Goal: Task Accomplishment & Management: Manage account settings

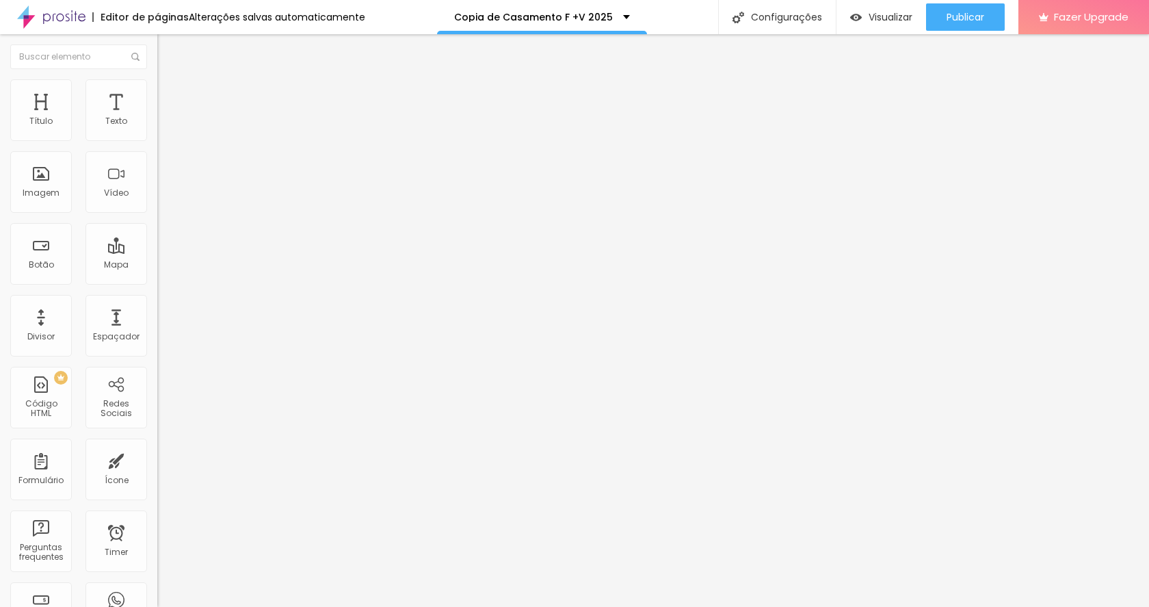
type input "430"
type input "410"
type input "399"
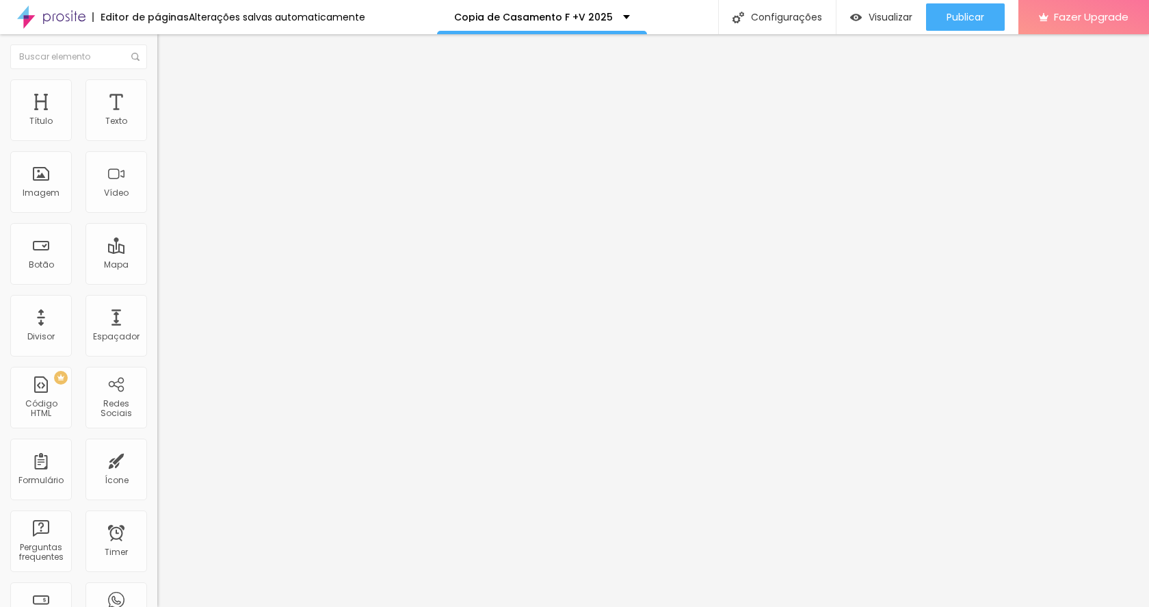
type input "399"
type input "394"
type input "389"
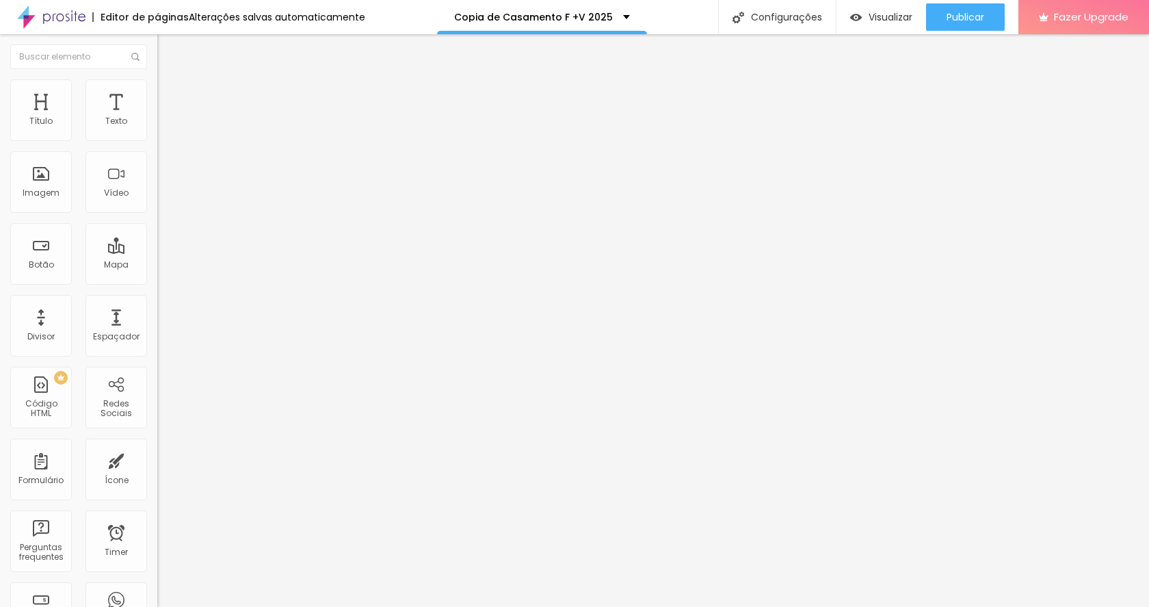
type input "379"
type input "368"
type input "358"
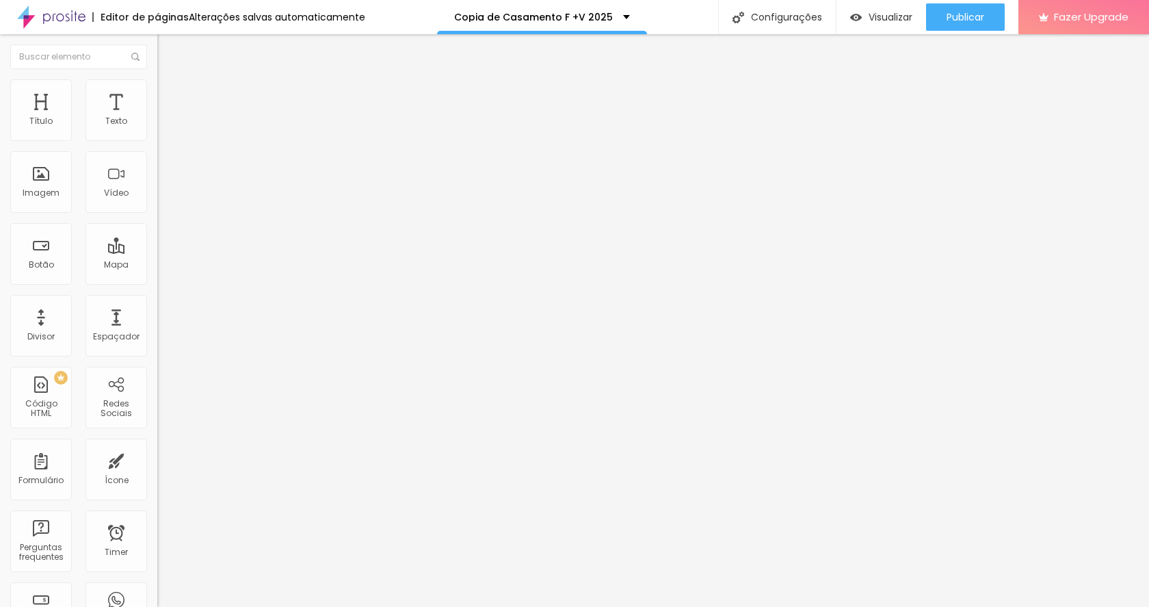
type input "358"
type input "353"
type input "348"
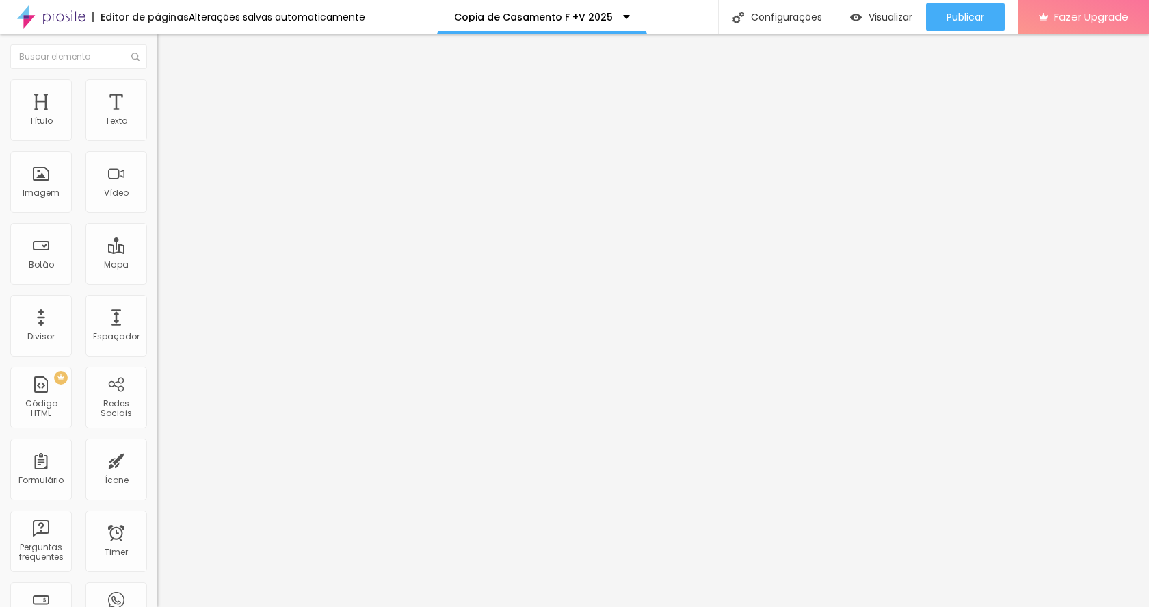
type input "343"
type input "337"
type input "327"
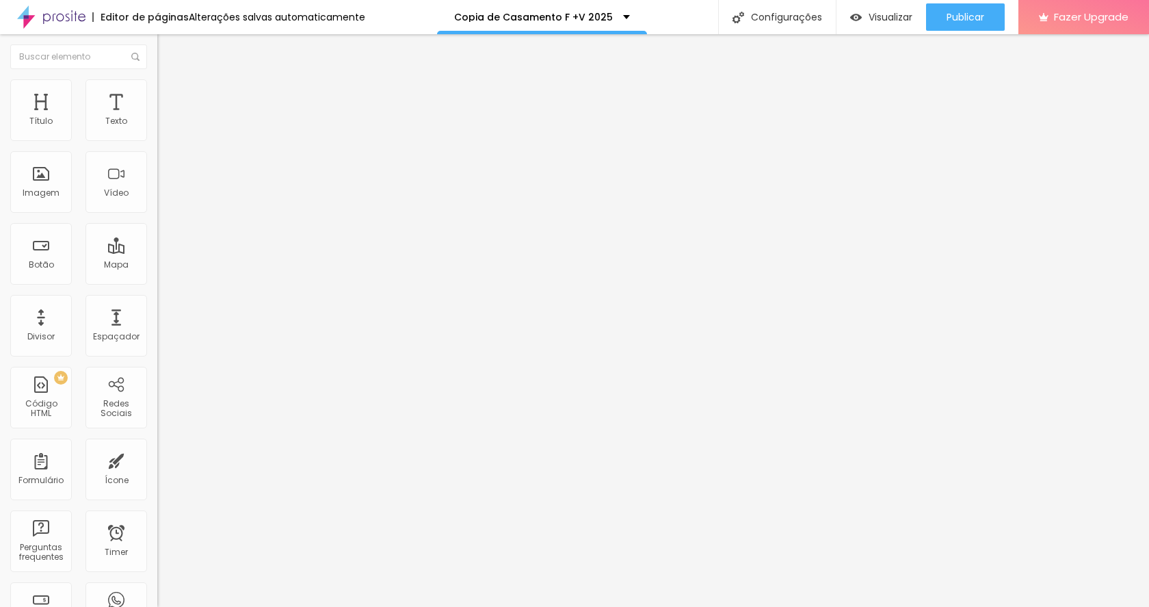
type input "327"
type input "322"
type input "317"
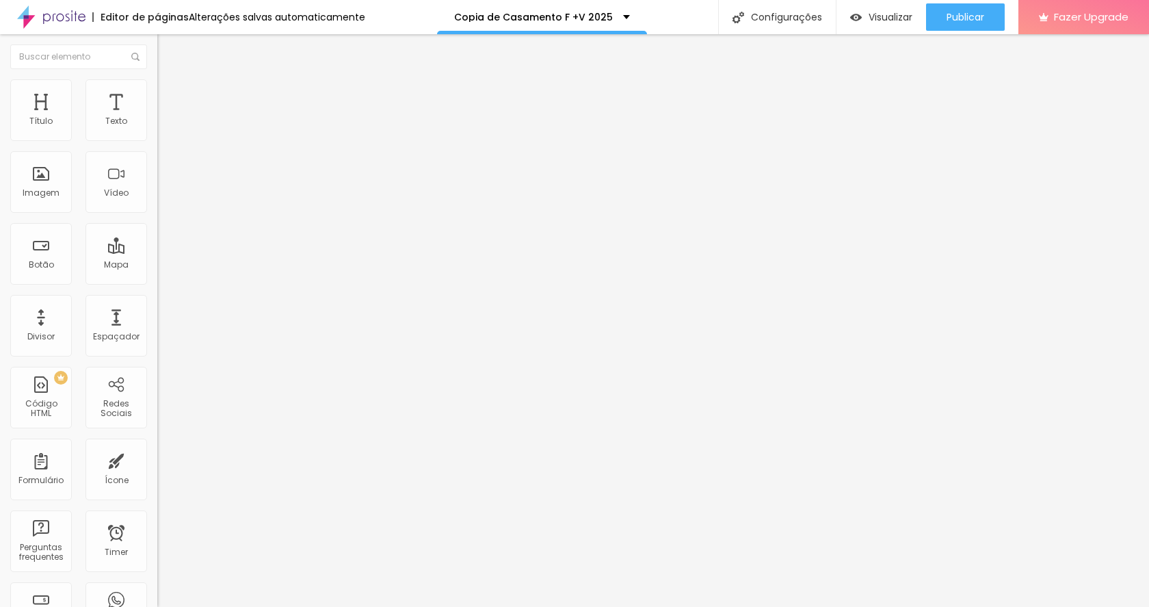
type input "312"
type input "306"
type input "301"
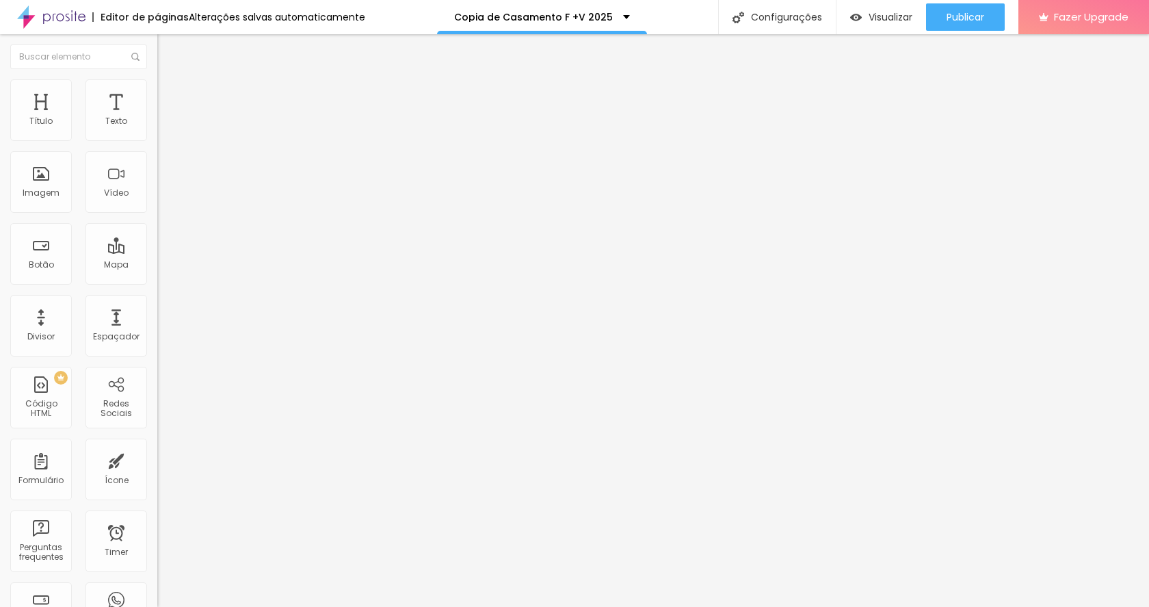
type input "301"
type input "296"
type input "291"
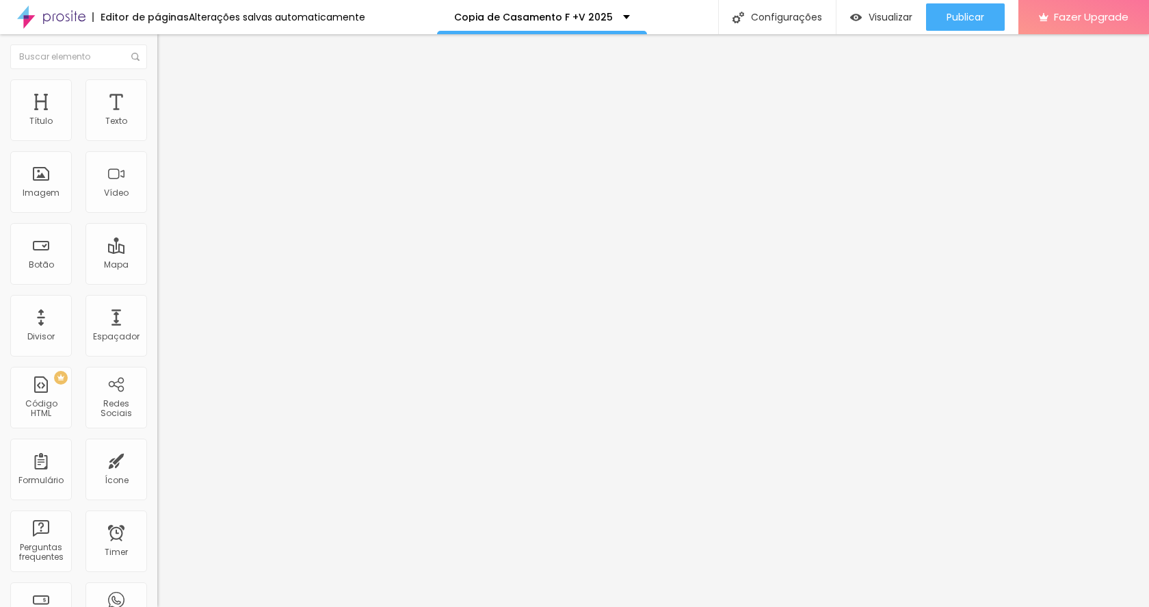
type input "296"
type input "291"
type input "286"
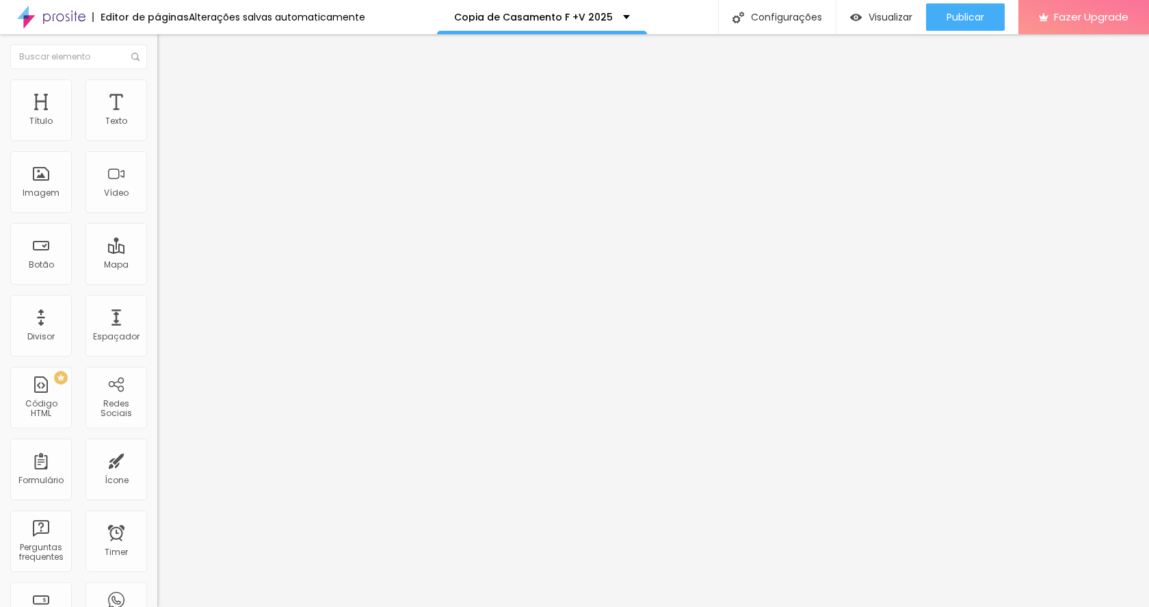
type input "286"
type input "281"
drag, startPoint x: 87, startPoint y: 138, endPoint x: 66, endPoint y: 138, distance: 20.5
type input "281"
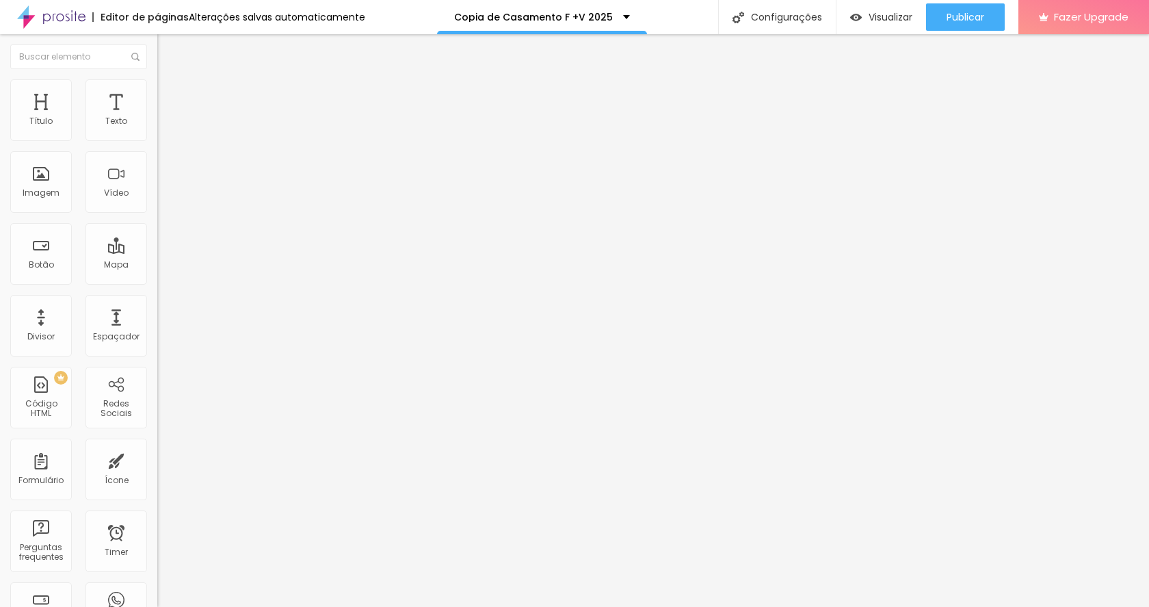
click at [157, 252] on input "range" at bounding box center [201, 257] width 88 height 11
type input "450"
type input "451"
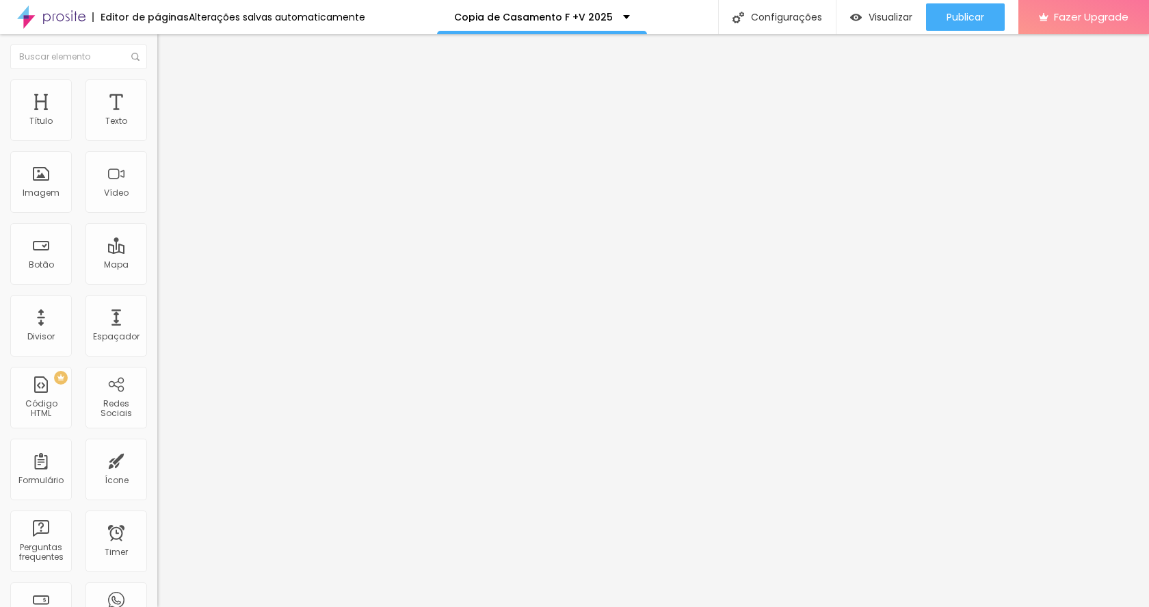
type input "446"
type input "441"
type input "430"
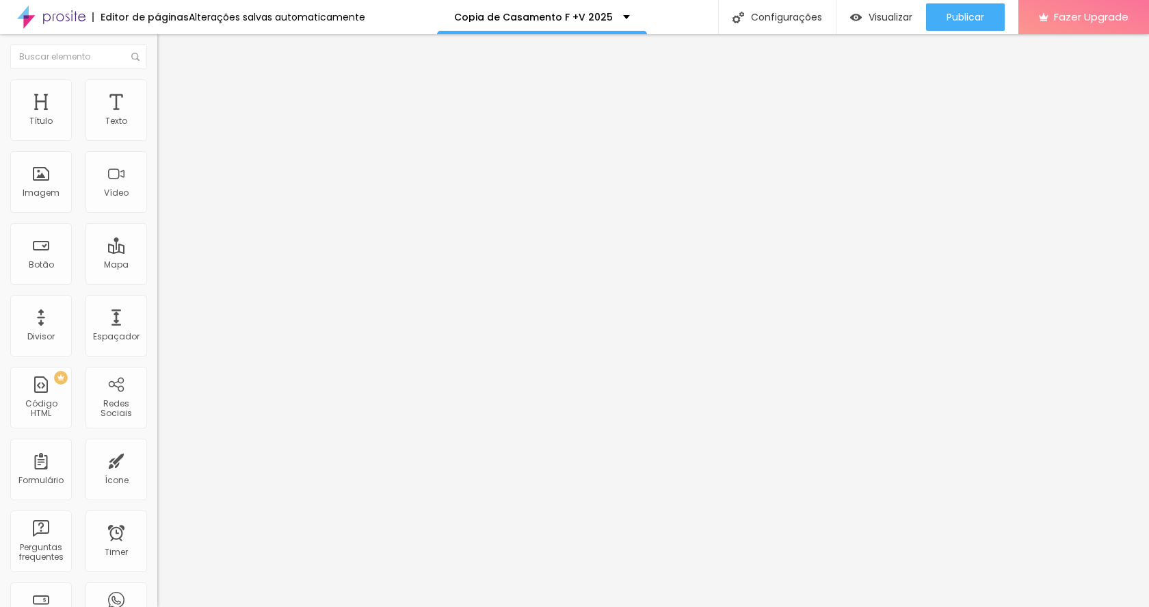
type input "430"
type input "420"
type input "415"
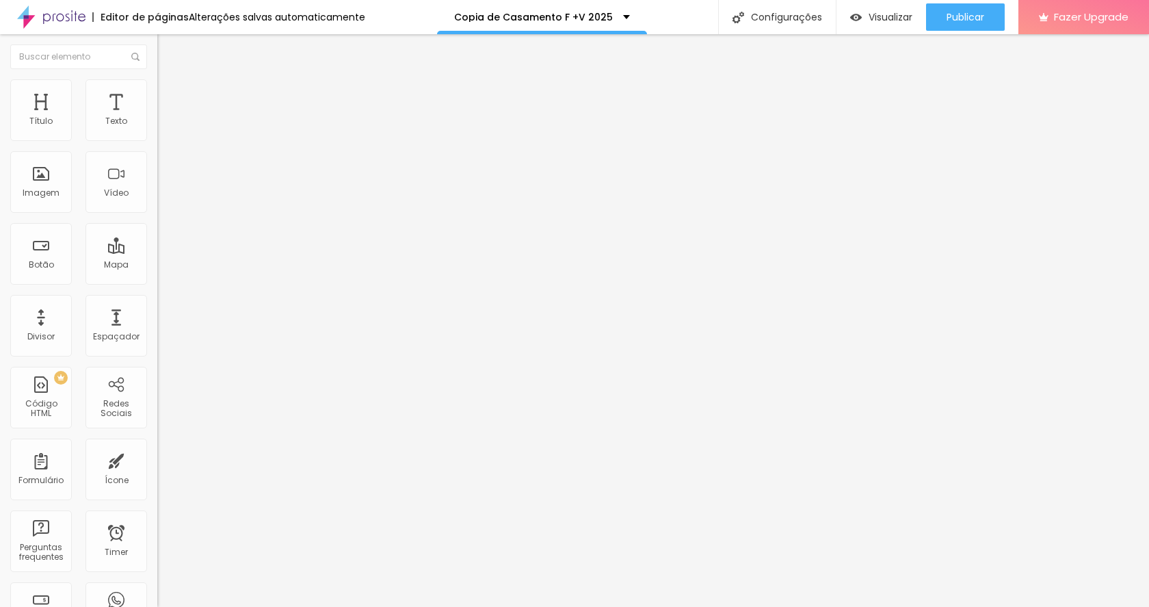
type input "405"
type input "394"
type input "389"
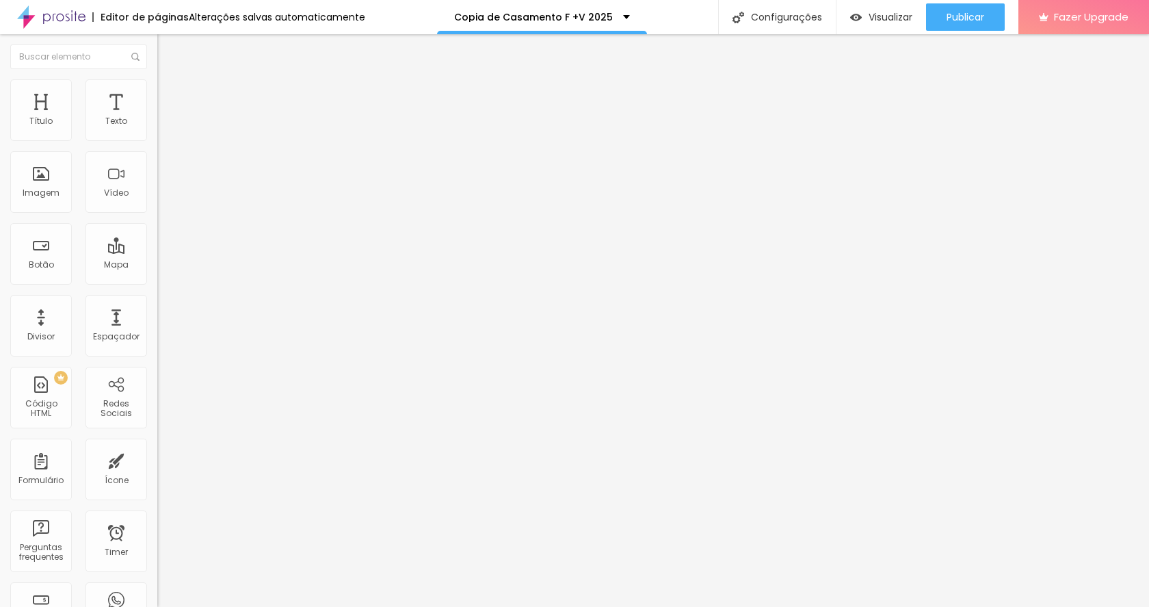
type input "389"
type input "379"
type input "374"
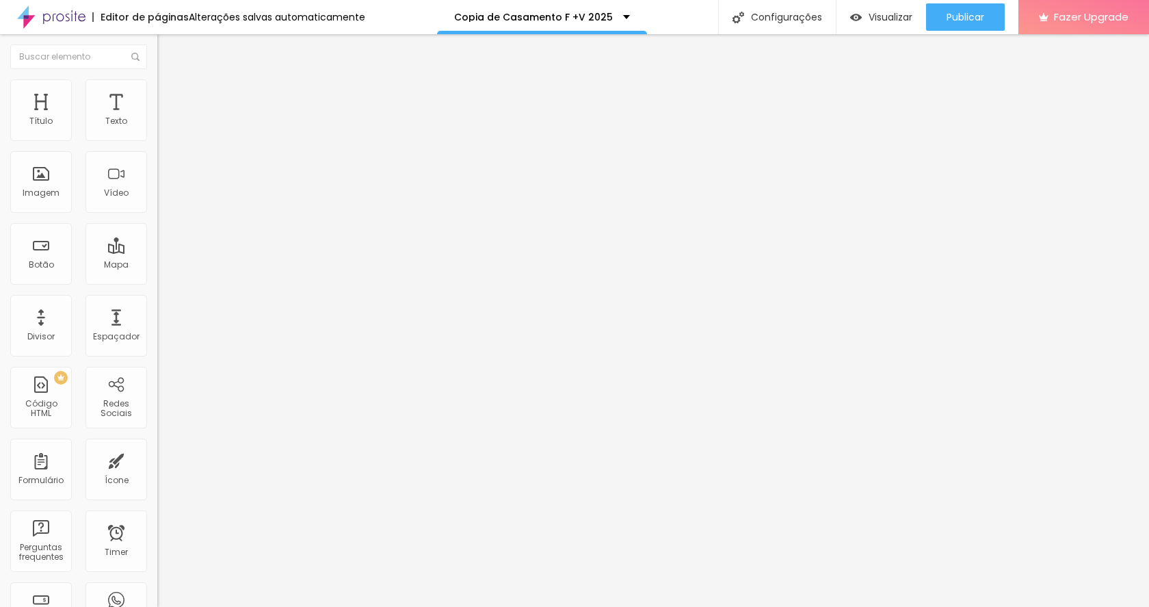
type input "363"
type input "358"
type input "353"
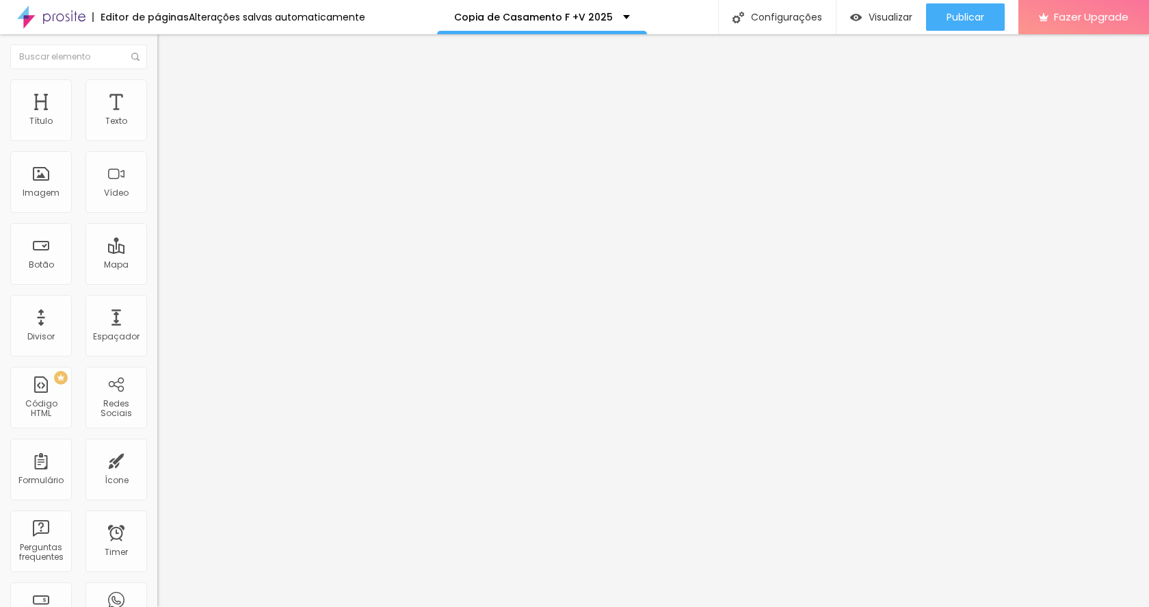
type input "353"
type input "343"
type input "337"
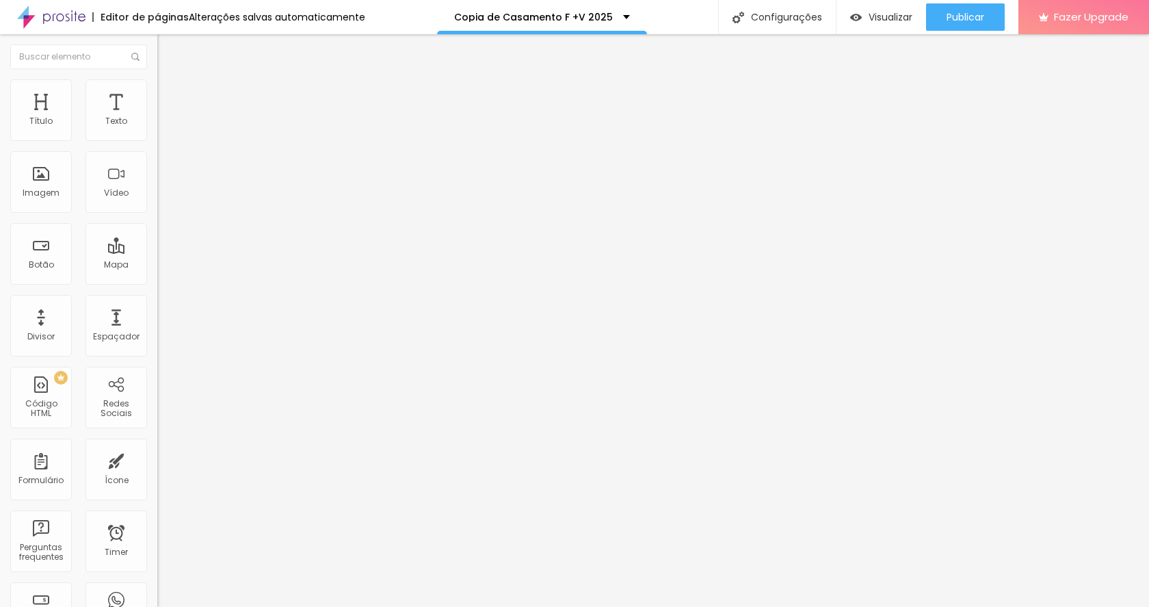
type input "332"
type input "327"
type input "322"
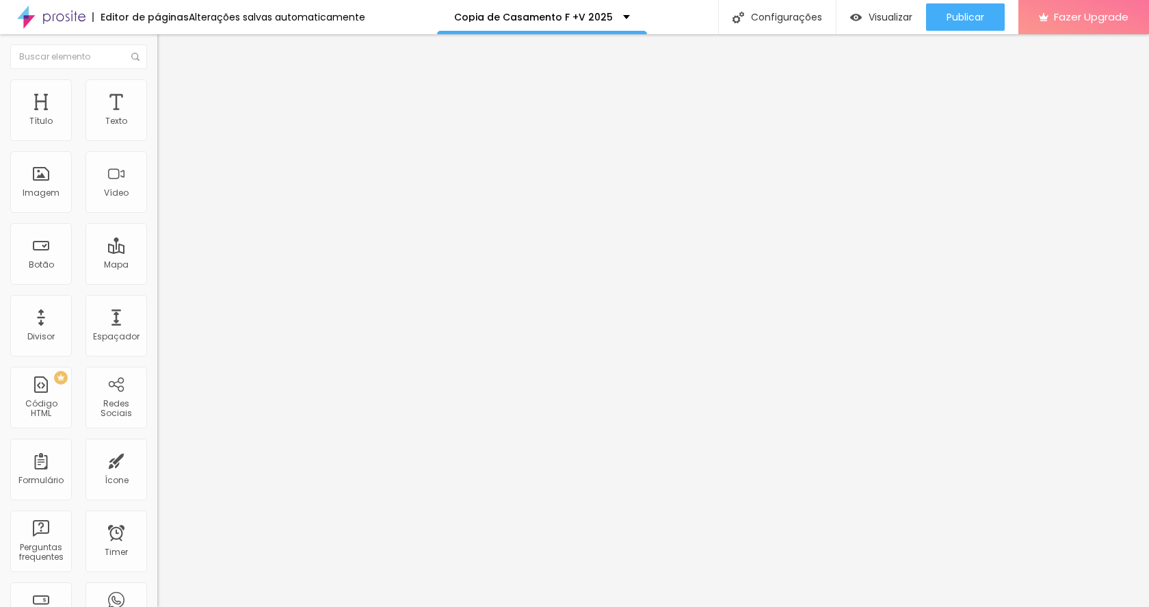
type input "322"
type input "317"
type input "312"
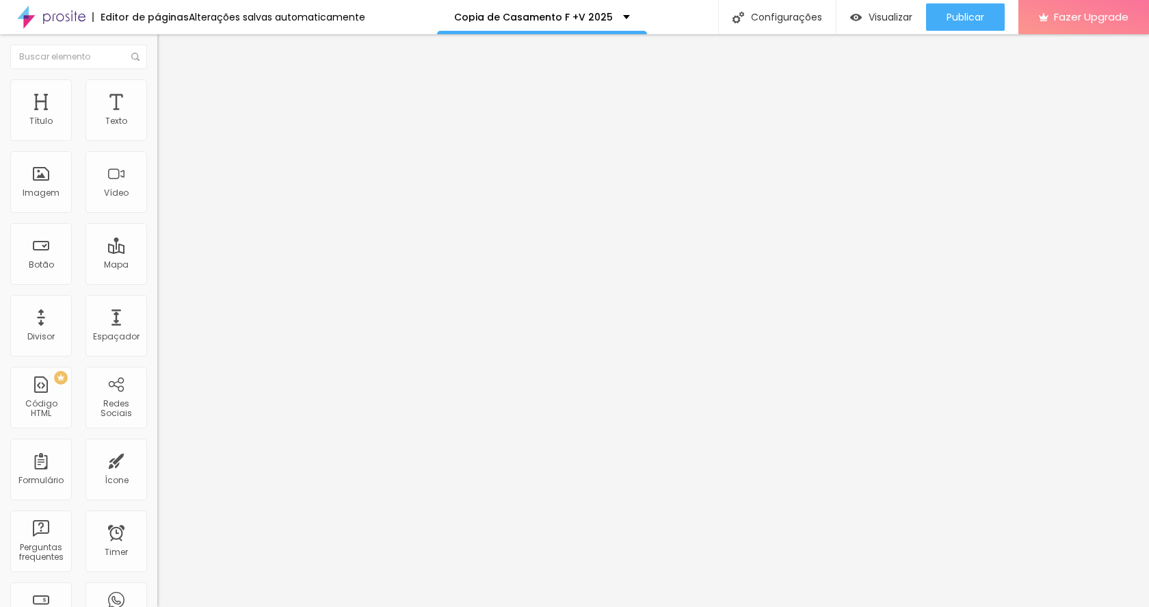
type input "306"
type input "301"
type input "296"
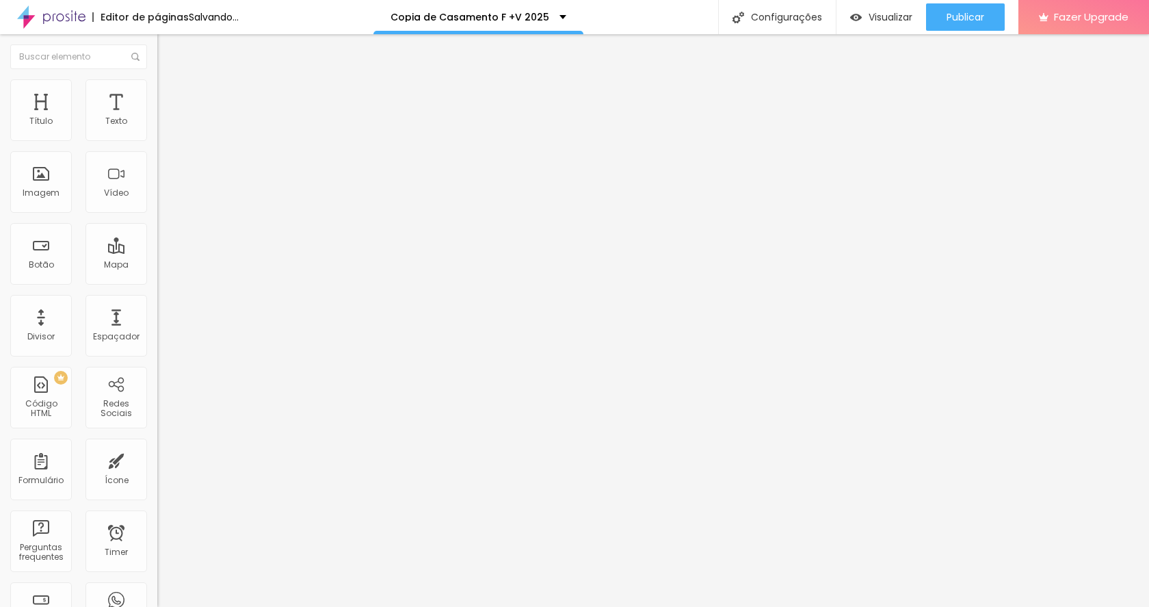
type input "296"
type input "291"
type input "286"
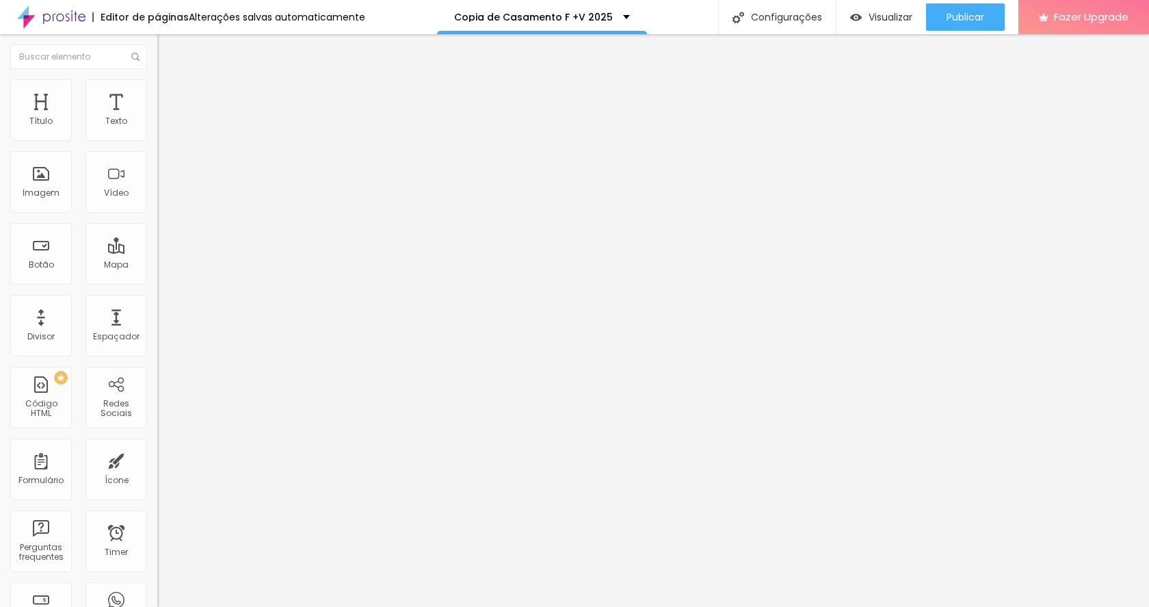
type input "281"
type input "275"
type input "281"
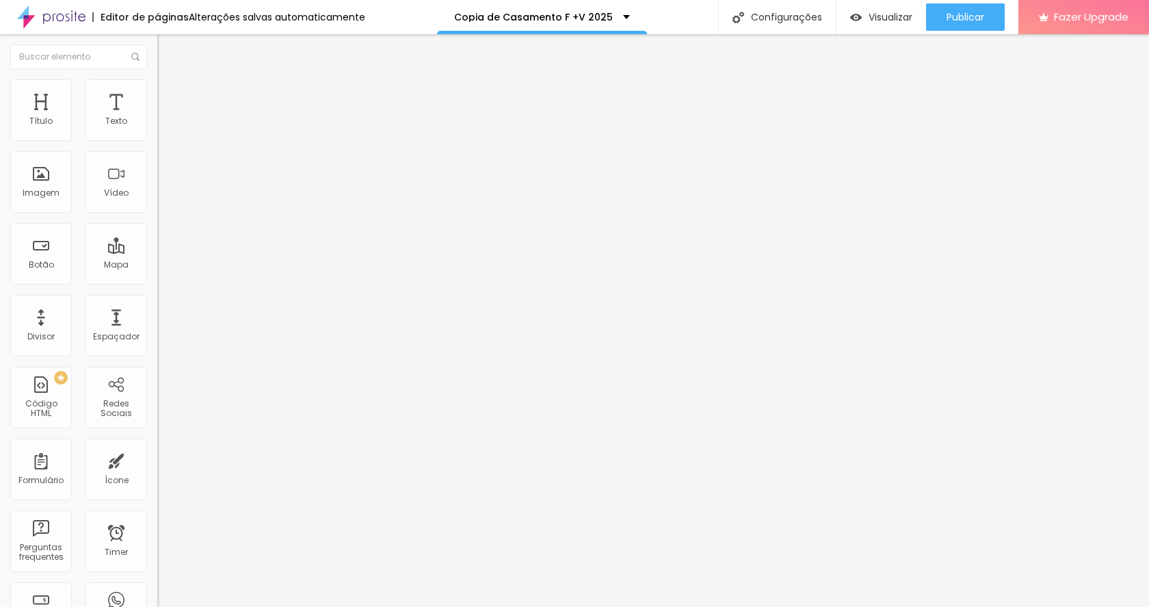
type input "281"
drag, startPoint x: 90, startPoint y: 137, endPoint x: 66, endPoint y: 137, distance: 23.3
type input "281"
click at [157, 252] on input "range" at bounding box center [201, 257] width 88 height 11
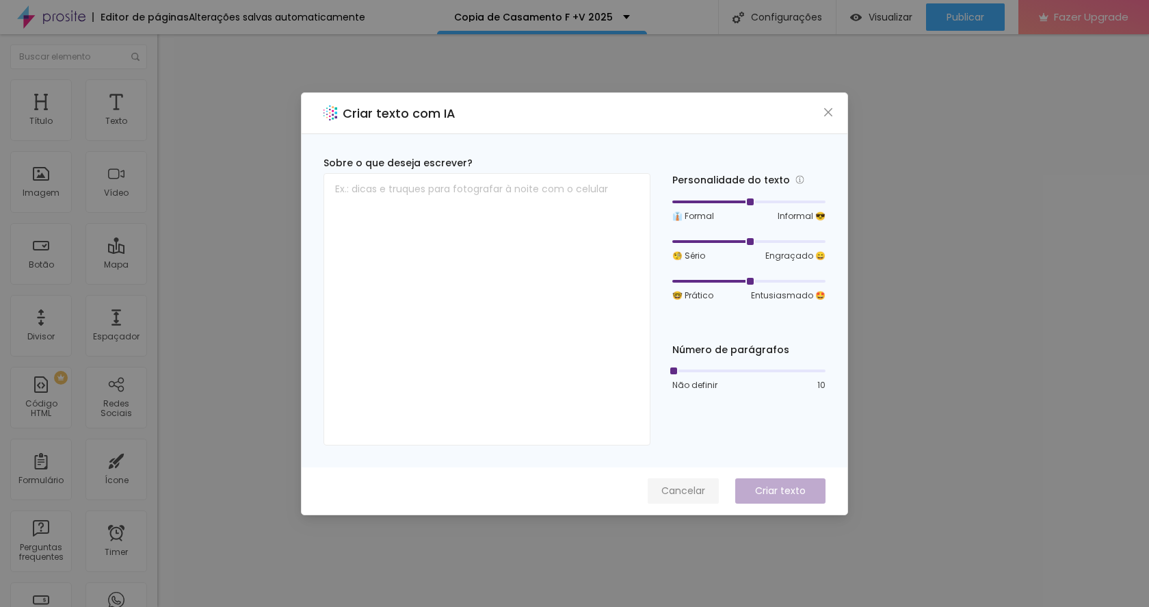
click at [690, 491] on span "Cancelar" at bounding box center [684, 491] width 44 height 14
click at [677, 493] on span "Cancelar" at bounding box center [684, 491] width 44 height 14
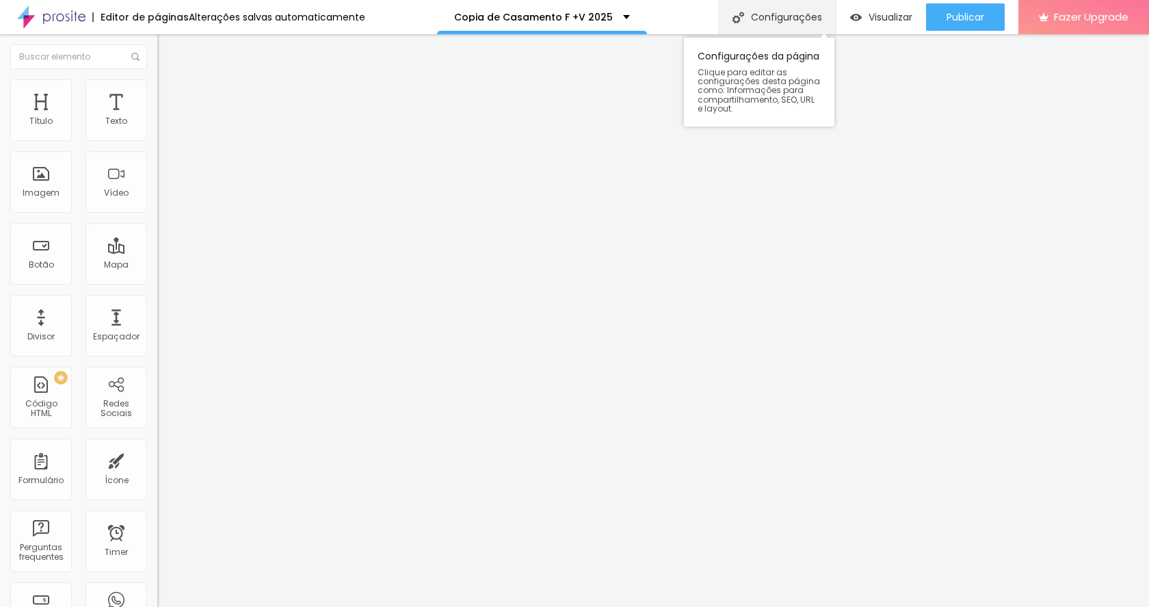
click at [807, 10] on div "Configurações" at bounding box center [777, 17] width 118 height 34
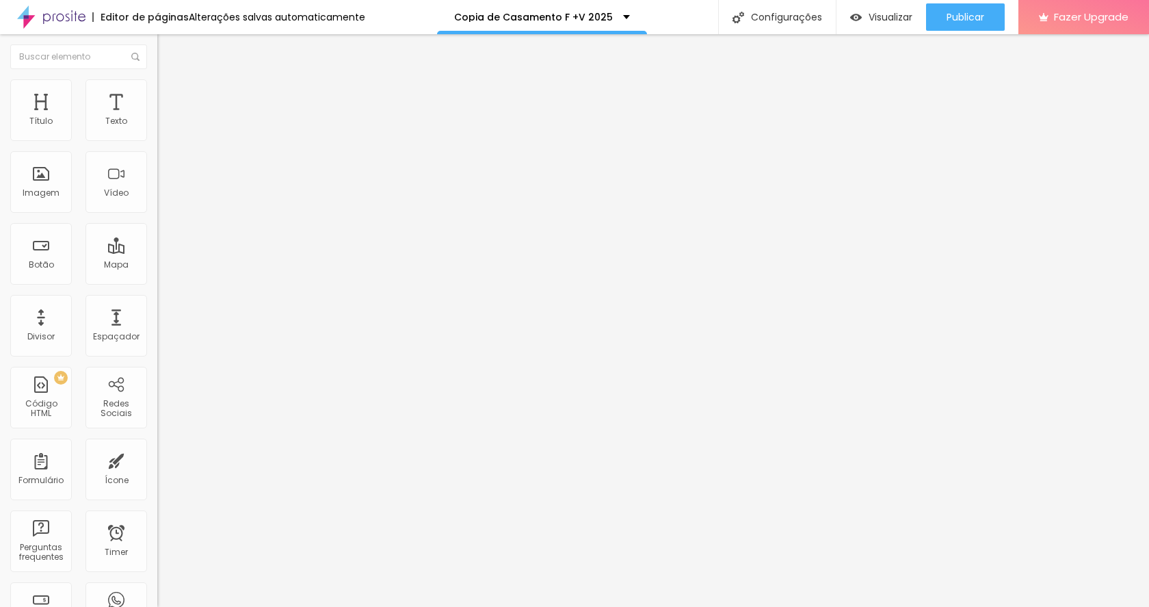
drag, startPoint x: 630, startPoint y: 147, endPoint x: 261, endPoint y: 125, distance: 370.1
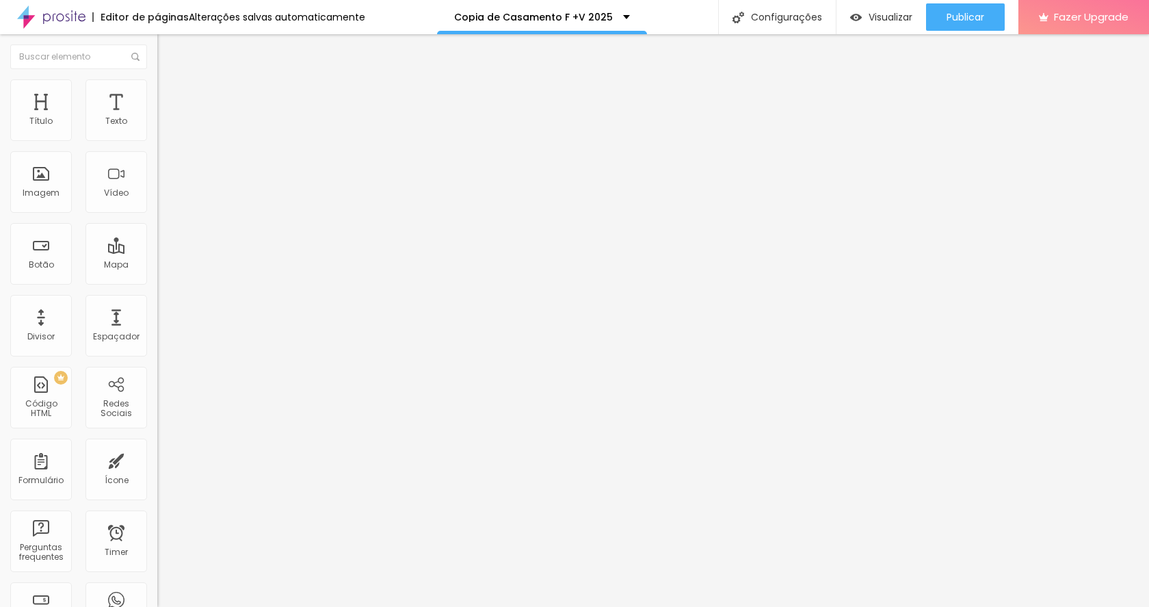
type input "Personalizado Mini Wedding"
drag, startPoint x: 628, startPoint y: 219, endPoint x: 454, endPoint y: 216, distance: 173.8
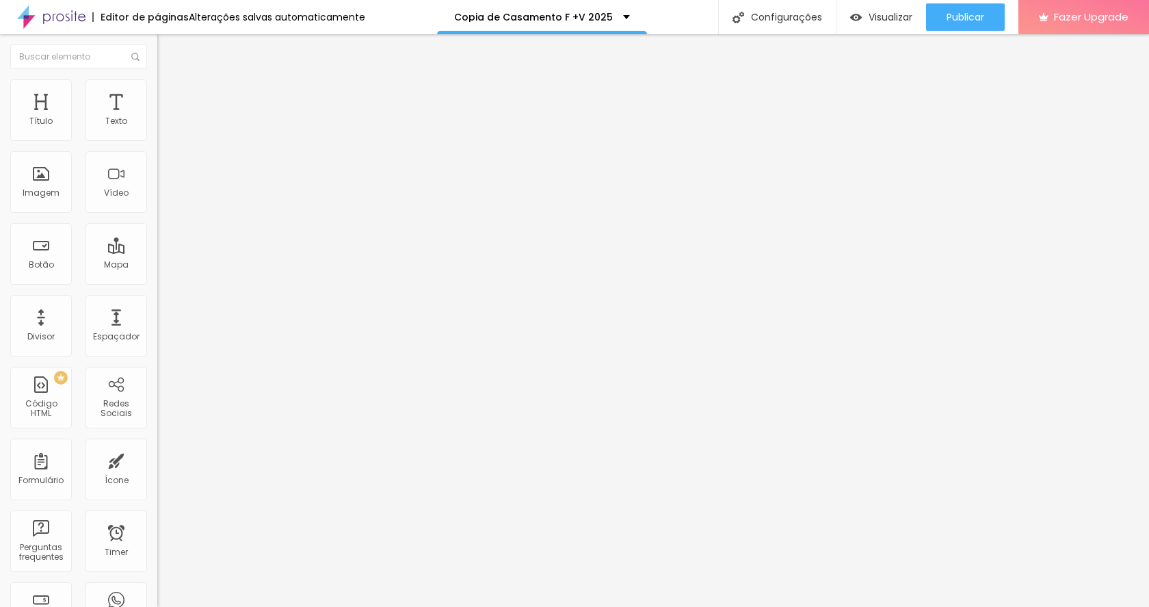
type input "/pacote-personalizado"
click at [157, 131] on button "button" at bounding box center [166, 124] width 19 height 14
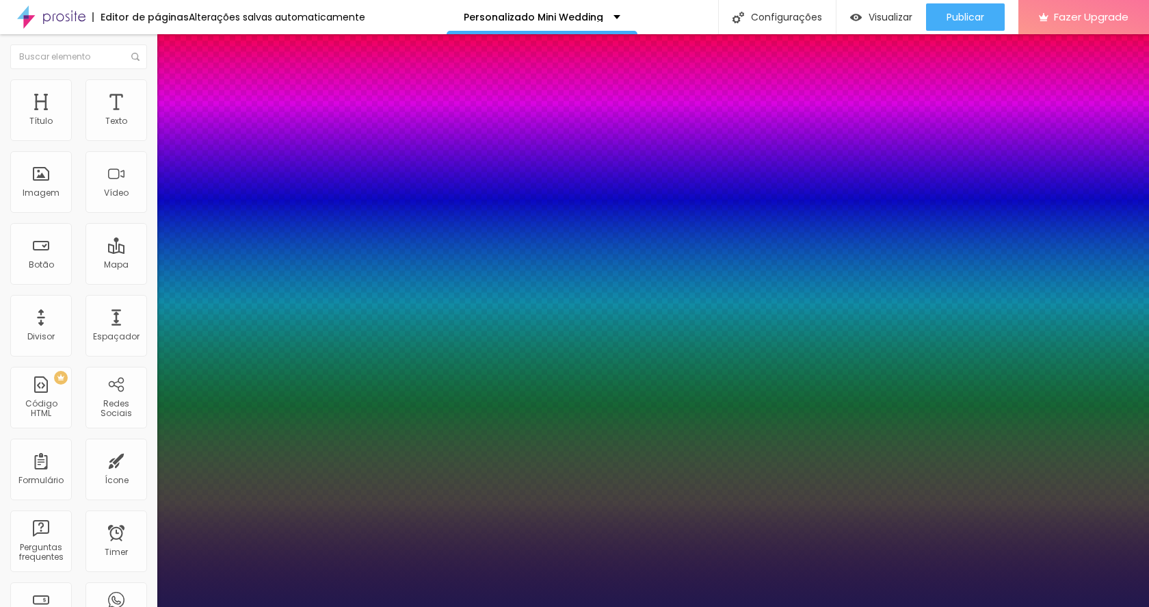
type input "1"
select select "MontserratLight"
type input "1"
select select "MrBedfort-Regular"
type input "1"
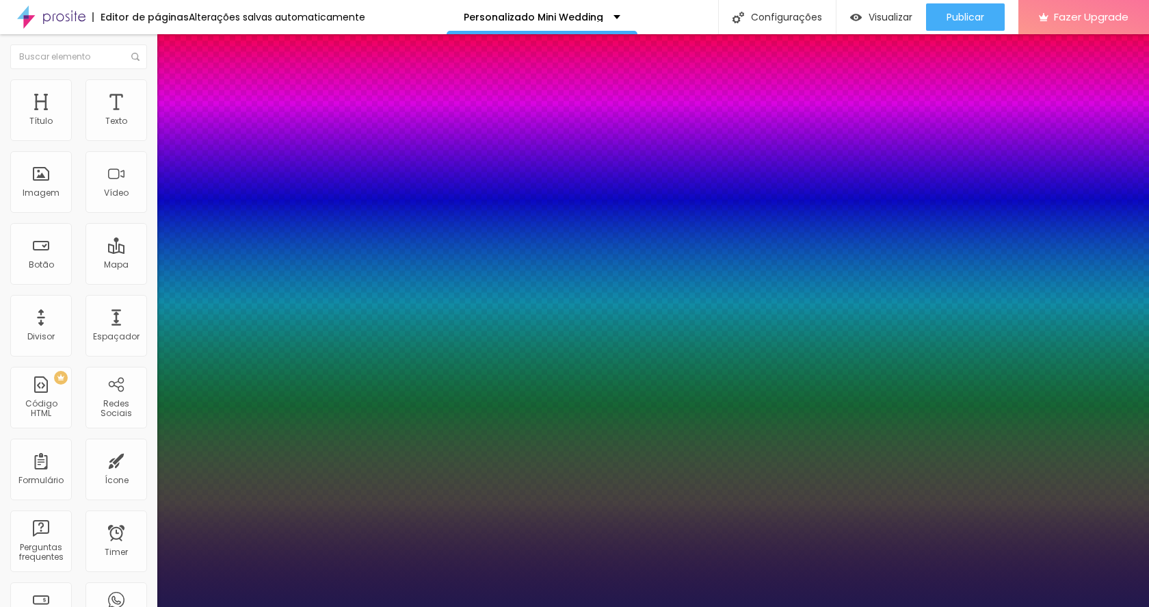
select select "MontserratLight"
type input "1"
click at [529, 606] on div at bounding box center [574, 607] width 1149 height 0
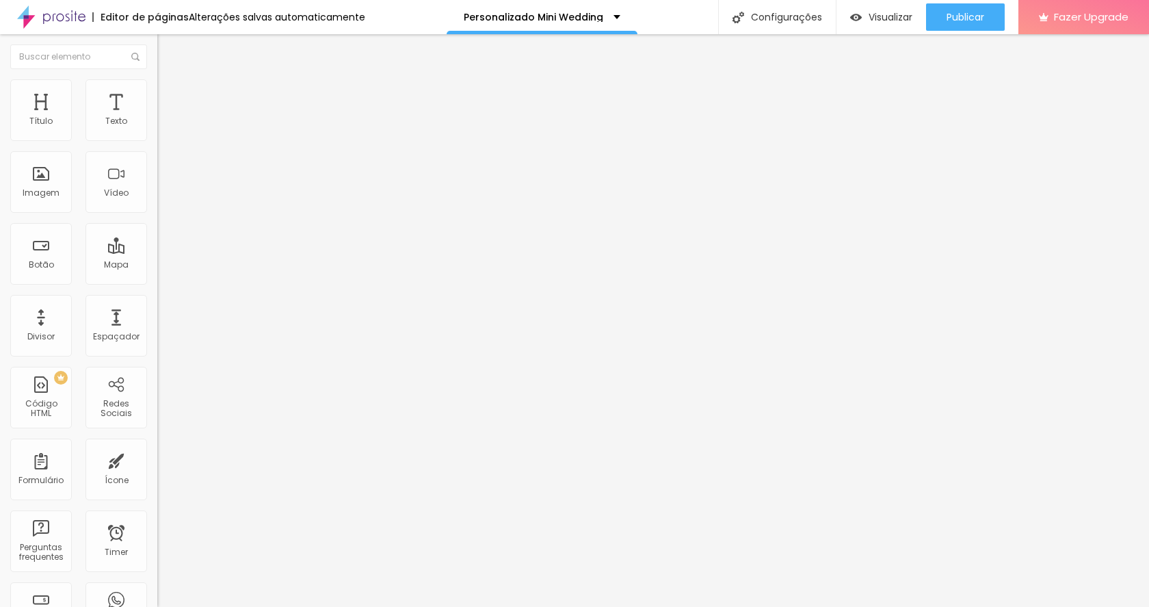
click at [157, 131] on button "button" at bounding box center [166, 124] width 19 height 14
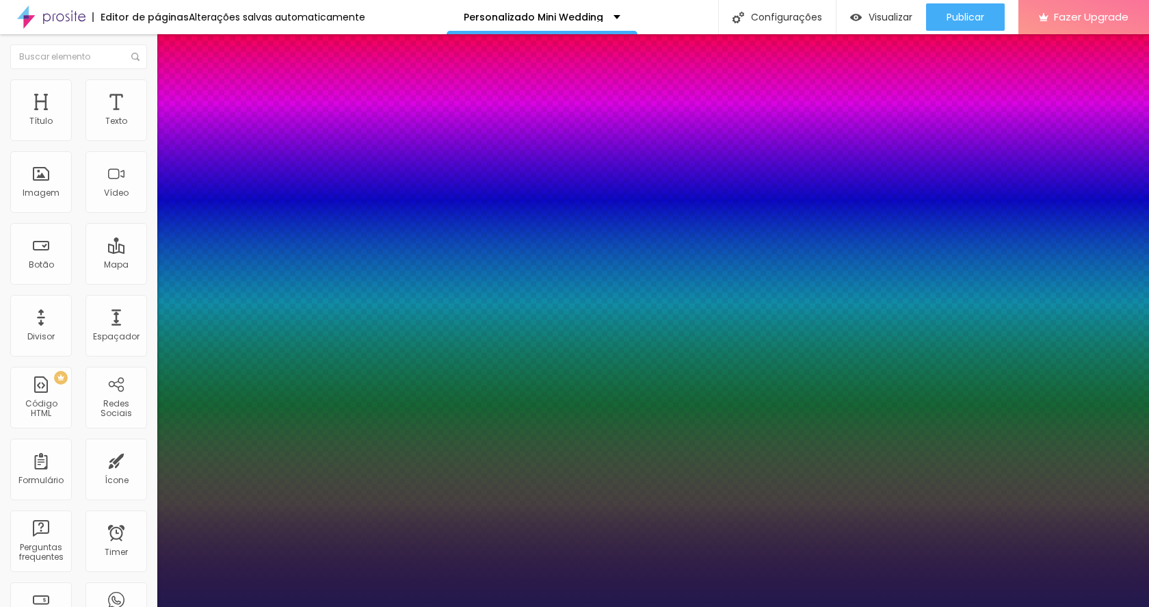
type input "1"
type input "20"
type input "1"
type input "19"
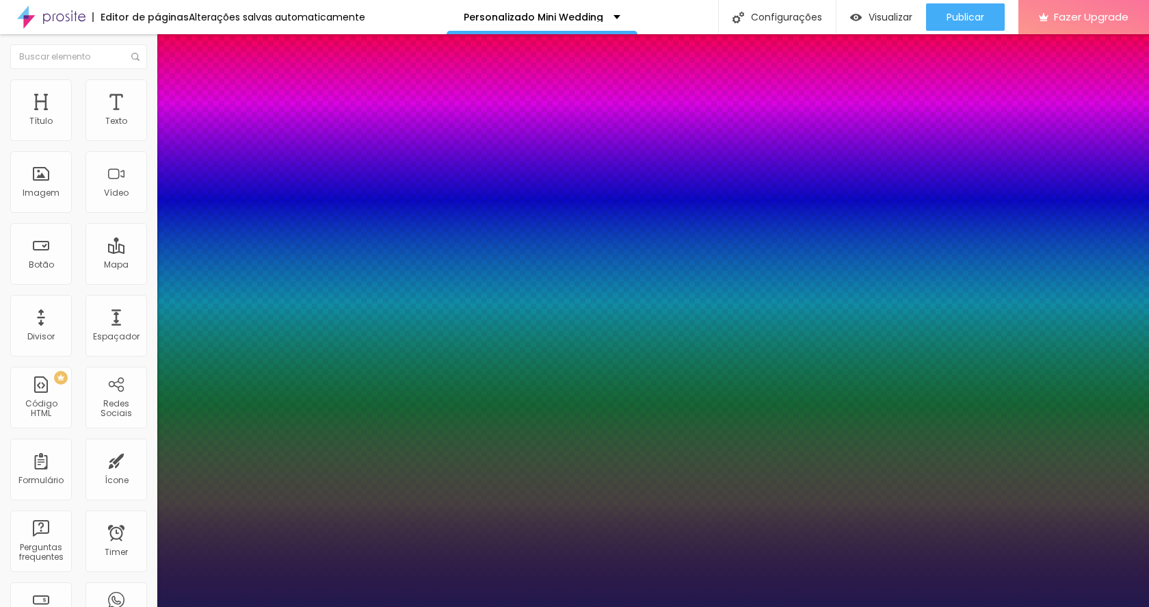
type input "19"
type input "1"
type input "18"
type input "1"
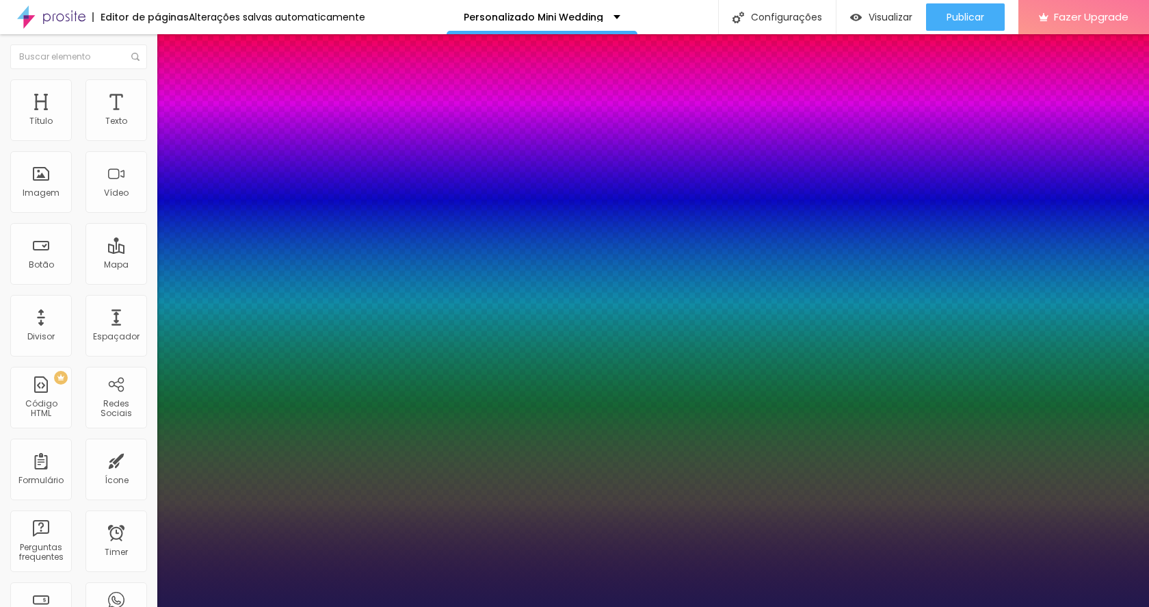
type input "17"
type input "1"
type input "16"
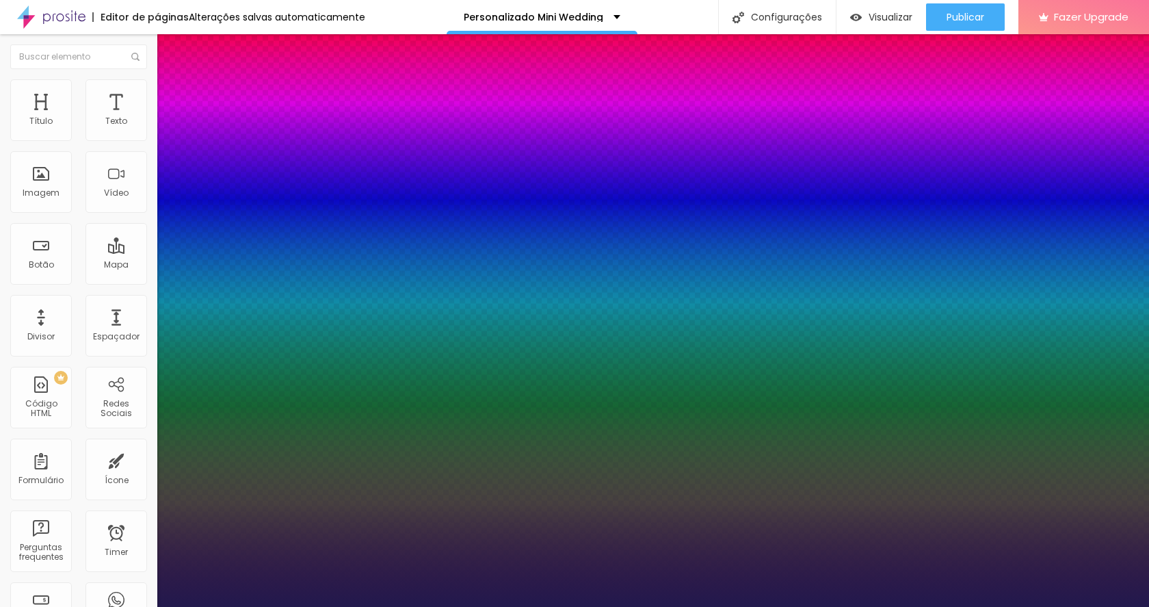
type input "1"
type input "15"
type input "1"
type input "14"
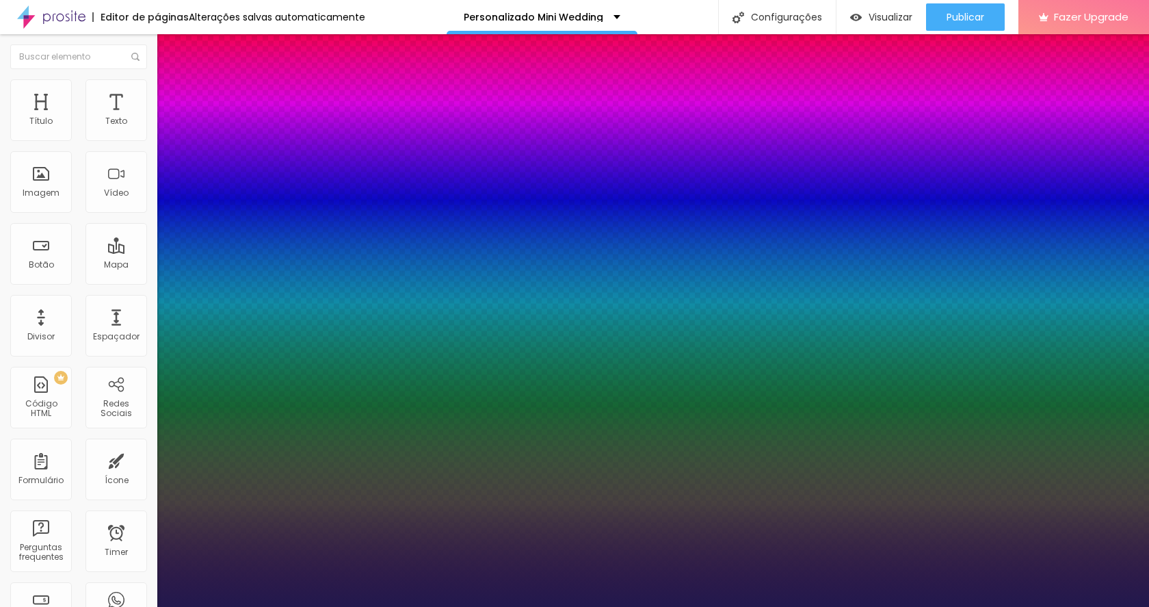
type input "14"
type input "1"
type input "14"
type input "1"
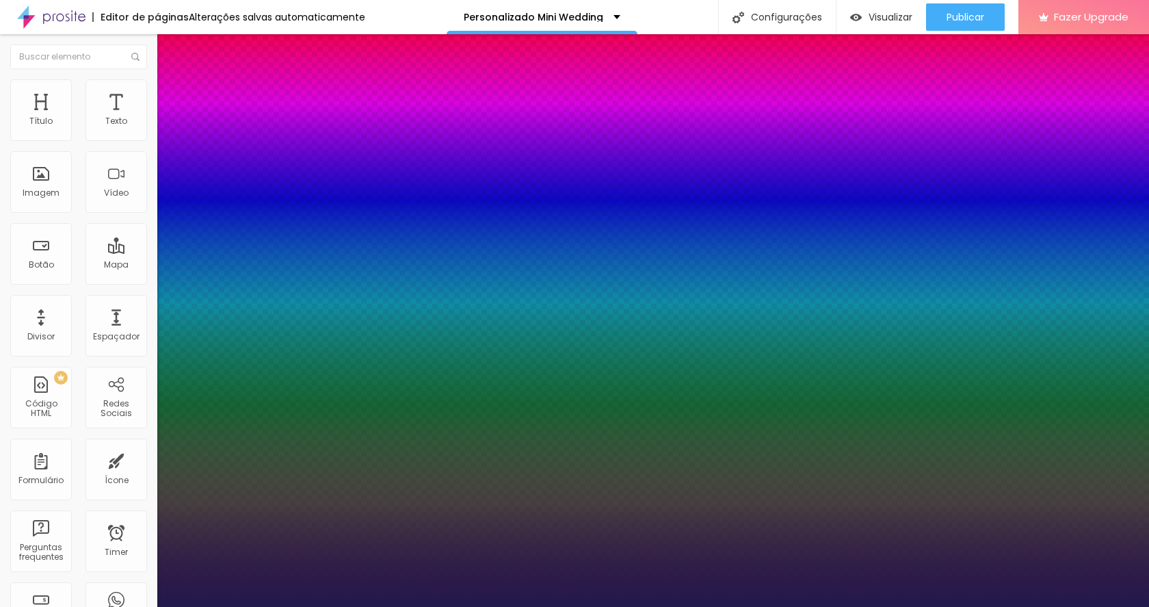
click at [15, 606] on div at bounding box center [574, 607] width 1149 height 0
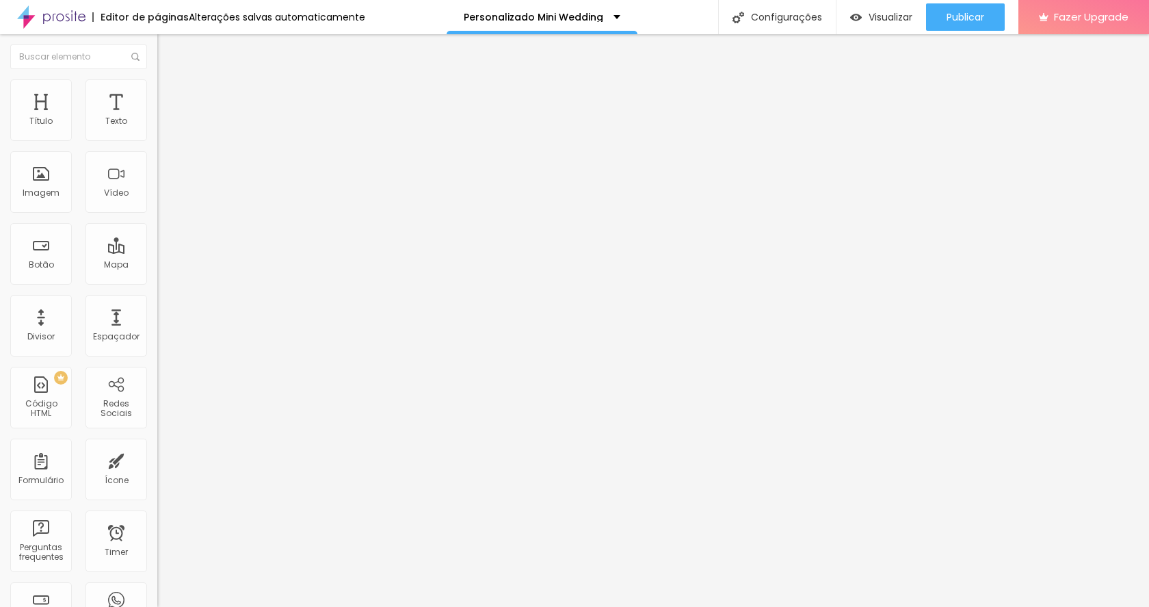
click at [168, 52] on img "button" at bounding box center [173, 49] width 11 height 11
click at [42, 330] on div "Divisor" at bounding box center [41, 326] width 62 height 62
click at [43, 328] on div "Divisor" at bounding box center [41, 326] width 62 height 62
click at [47, 319] on div "Divisor" at bounding box center [41, 326] width 62 height 62
click at [118, 183] on div "Vídeo" at bounding box center [117, 182] width 62 height 62
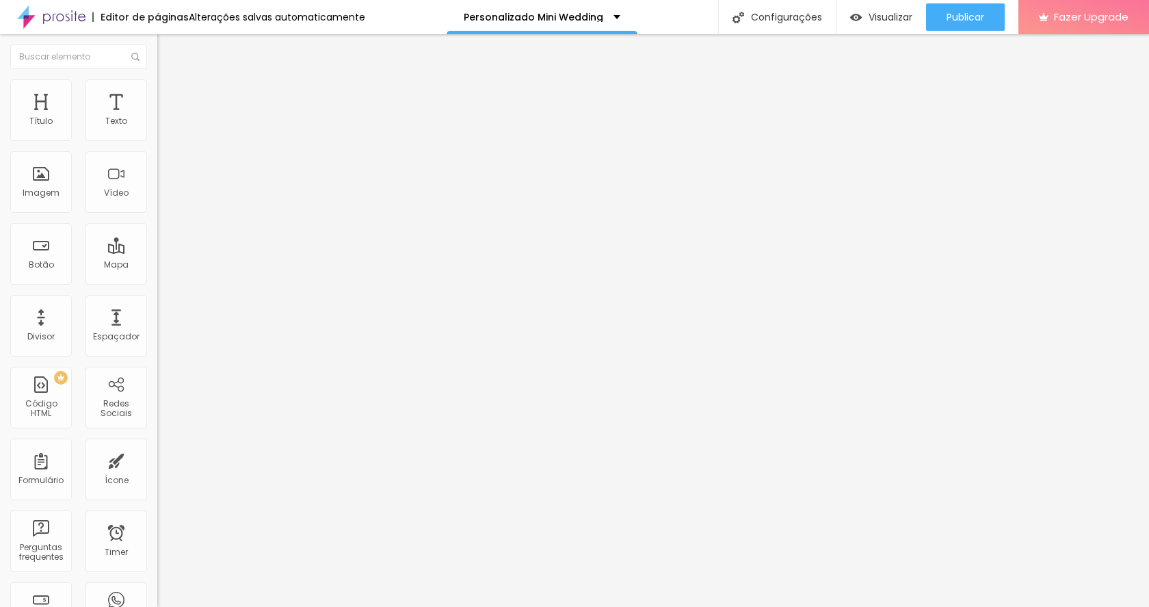
click at [157, 161] on span "Sólido" at bounding box center [170, 160] width 27 height 12
click at [157, 118] on div "Alinhamento Tipo Sólido Sólido Pontilhado Serrilhado Duplo Pata de cachorro Est…" at bounding box center [235, 175] width 157 height 136
click at [157, 76] on ul "Conteúdo Estilo Avançado" at bounding box center [235, 86] width 157 height 41
click at [157, 89] on li "Estilo" at bounding box center [235, 86] width 157 height 14
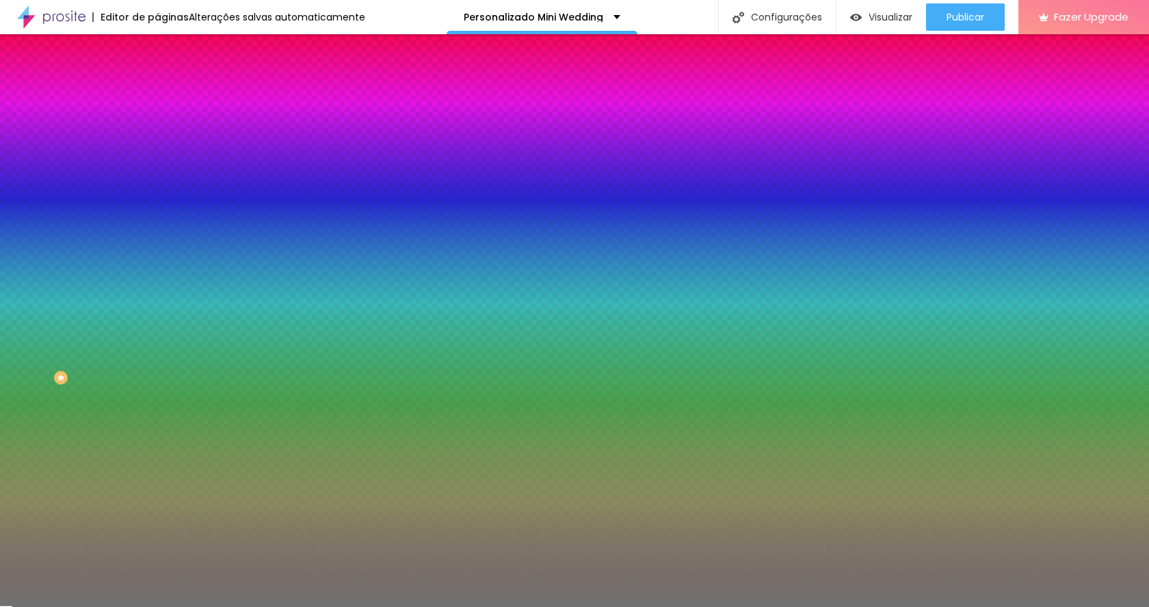
type input "49"
drag, startPoint x: 70, startPoint y: 181, endPoint x: 82, endPoint y: 151, distance: 33.2
type input "49"
click at [157, 178] on input "range" at bounding box center [201, 172] width 88 height 11
click at [157, 131] on div at bounding box center [235, 131] width 157 height 0
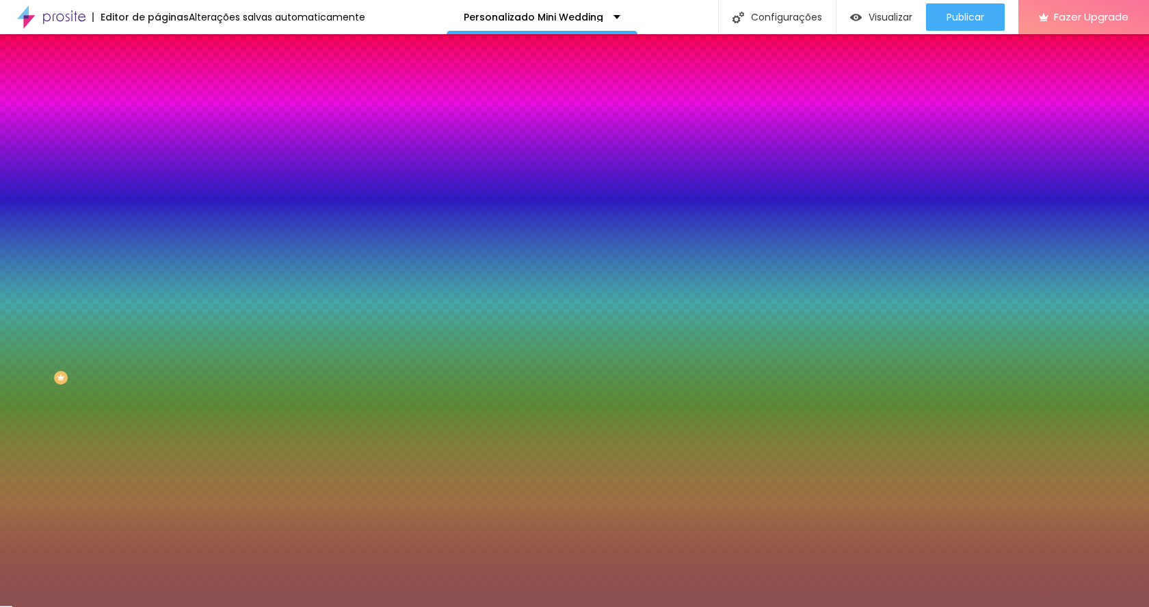
type input "#FFFFFF"
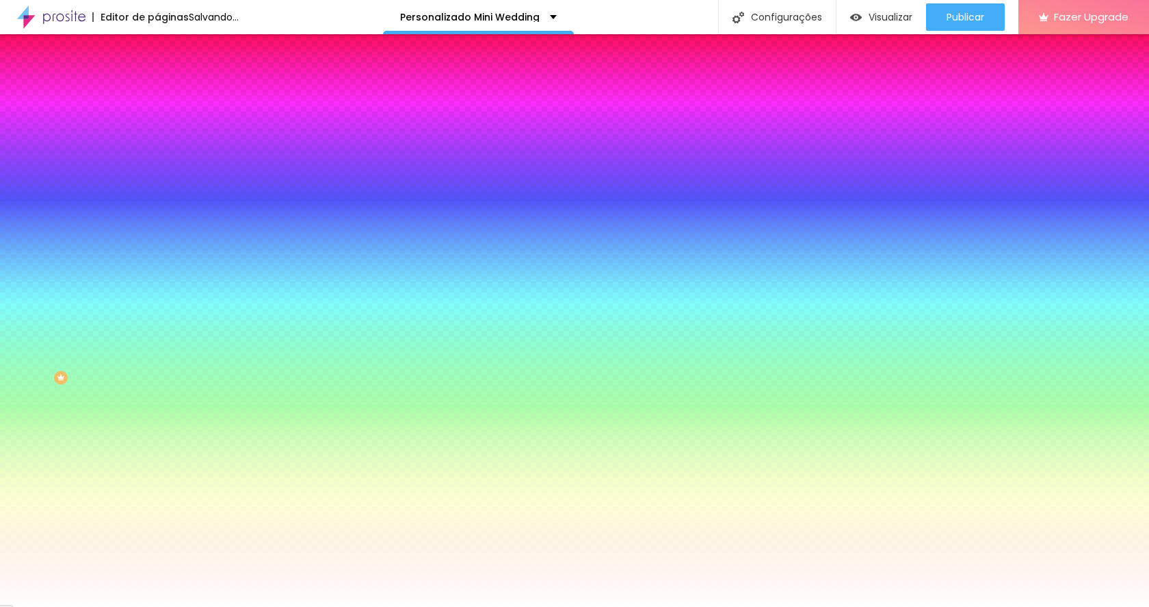
drag, startPoint x: 48, startPoint y: 194, endPoint x: 0, endPoint y: 127, distance: 81.8
click at [157, 127] on div "Cor Voltar ao padrão #FFFFFF Tamanho 49 % Peso 10" at bounding box center [235, 160] width 157 height 107
click at [157, 117] on div "Cor Voltar ao padrão #FFFFFF Tamanho 49 % Peso 10" at bounding box center [235, 160] width 157 height 107
type input "47"
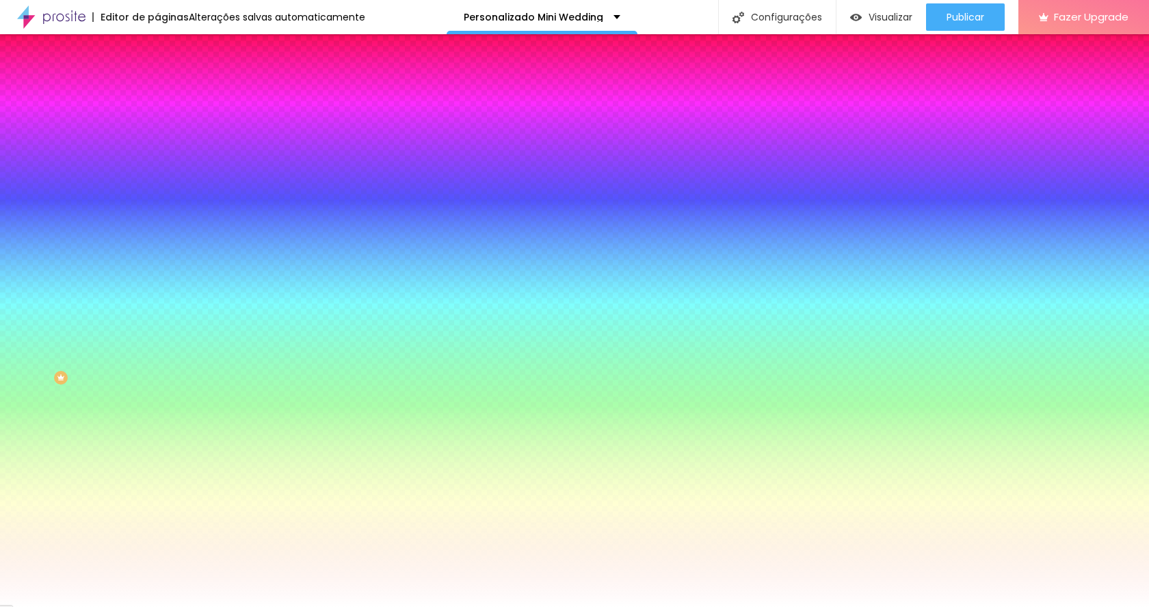
type input "45"
type input "37"
type input "32"
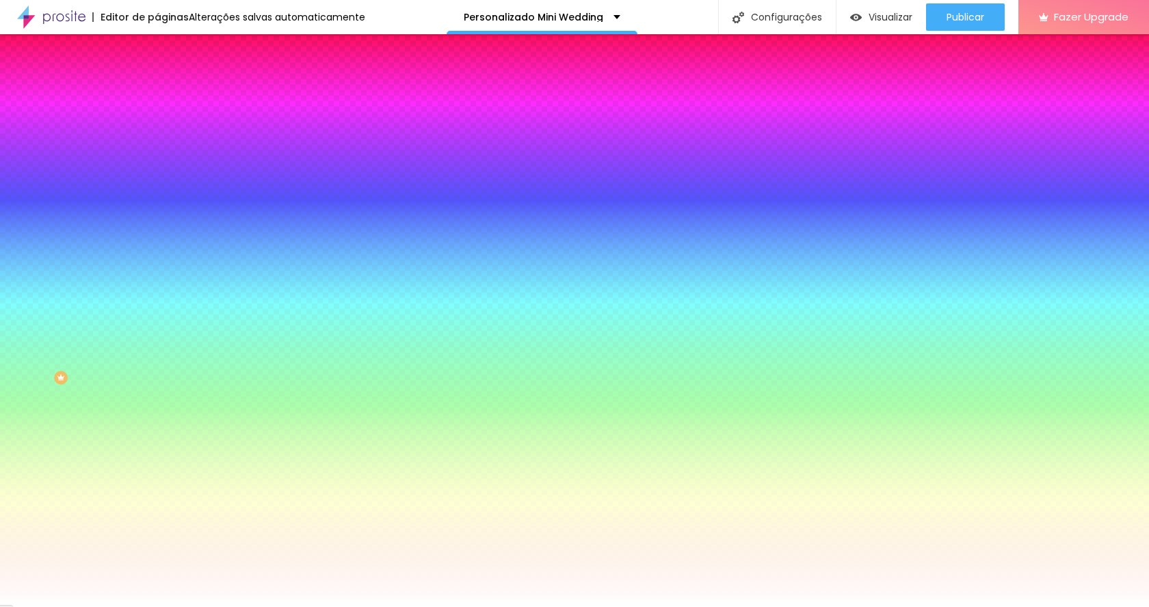
type input "32"
type input "30"
type input "26"
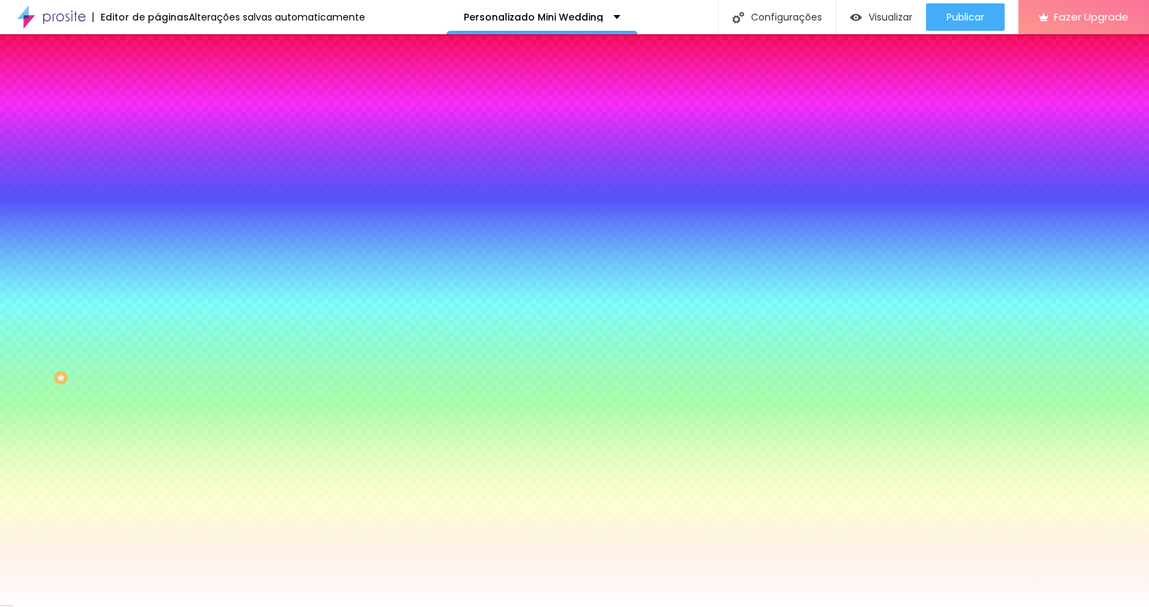
type input "23"
type input "21"
type input "19"
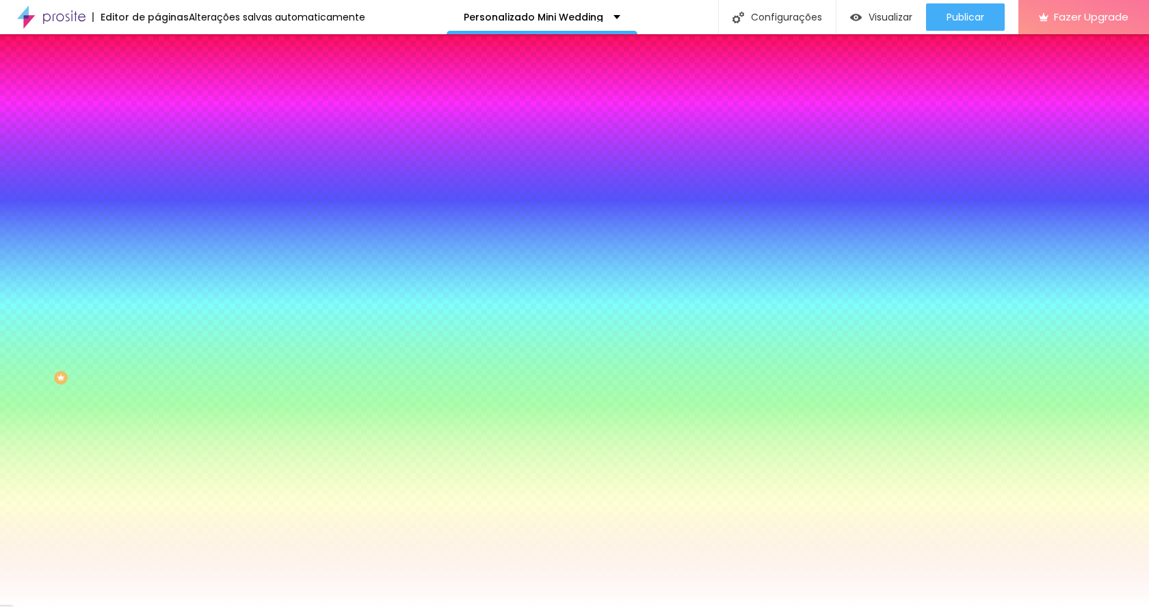
type input "19"
type input "18"
type input "17"
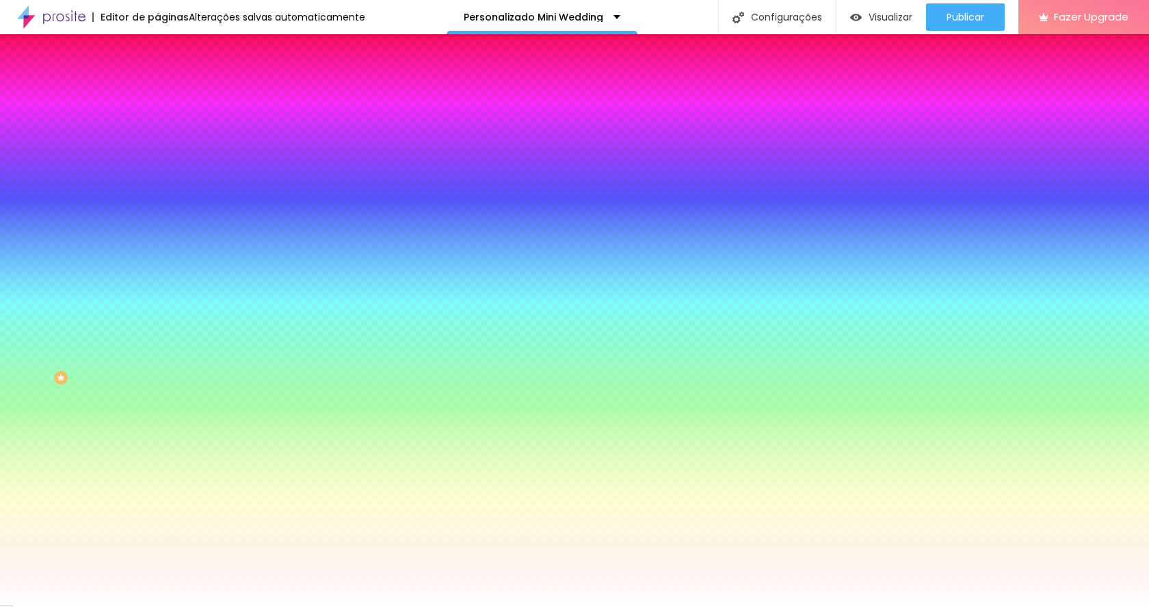
type input "16"
type input "15"
type input "14"
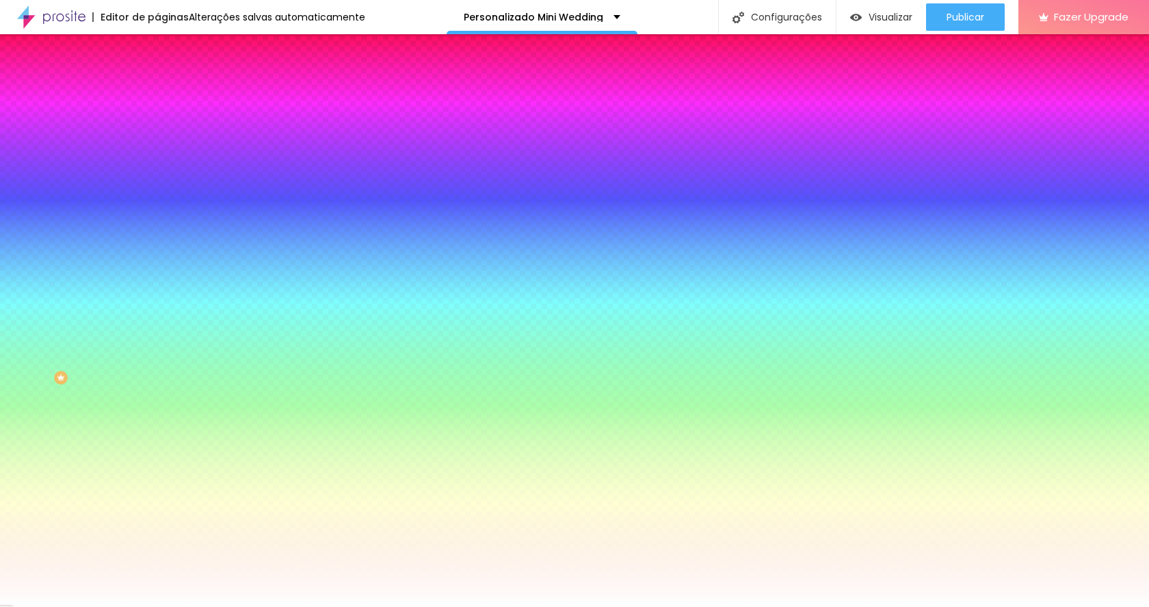
type input "14"
type input "13"
type input "12"
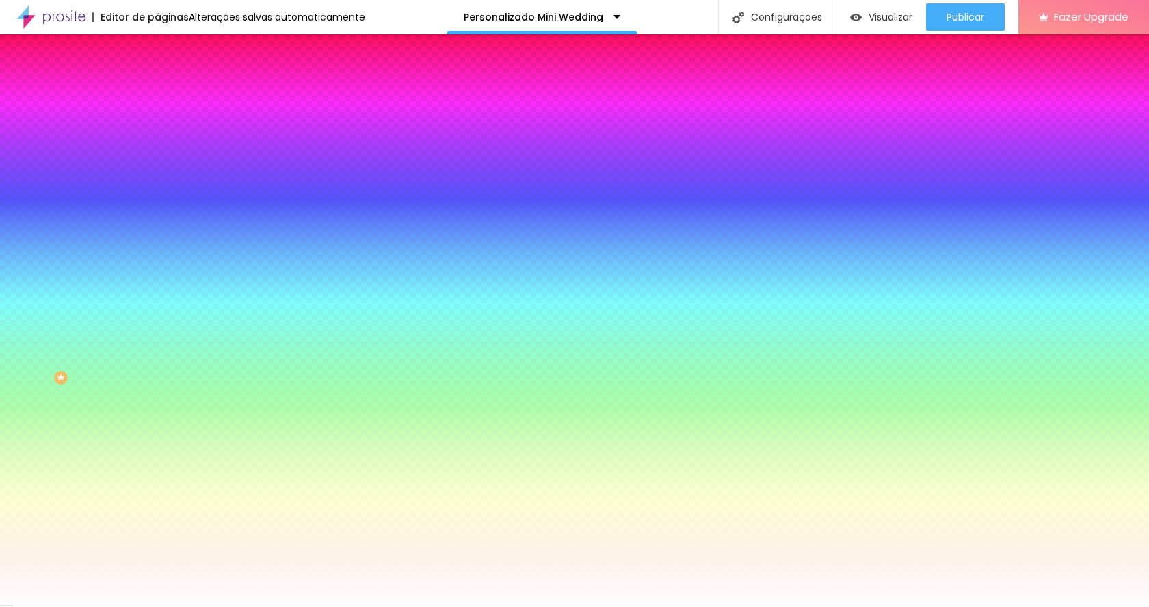
type input "11"
type input "10"
type input "11"
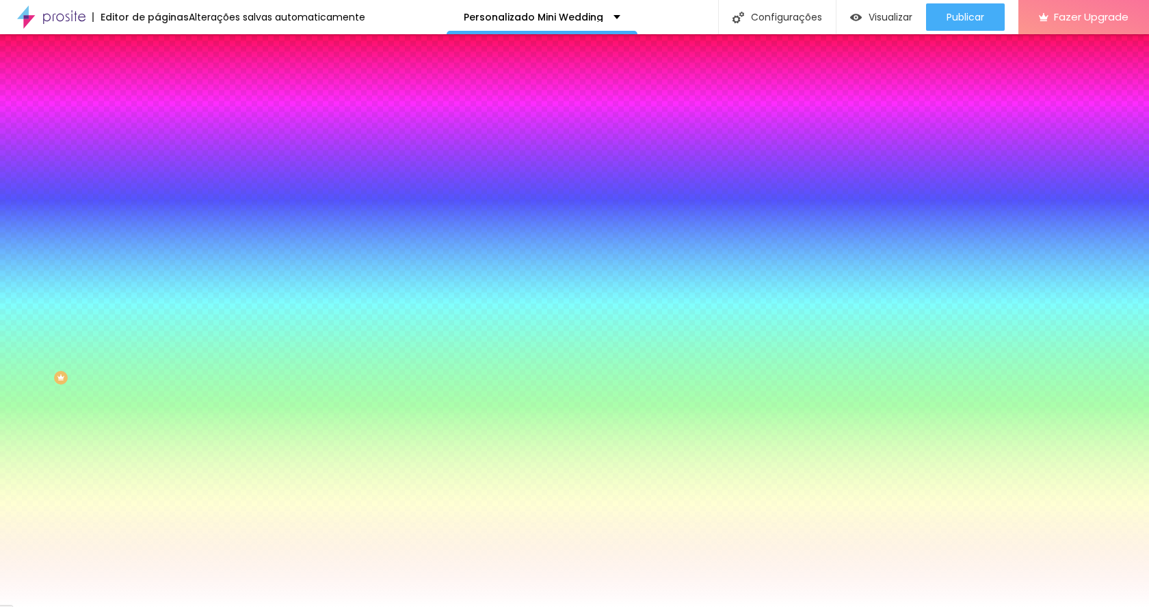
type input "11"
type input "14"
type input "18"
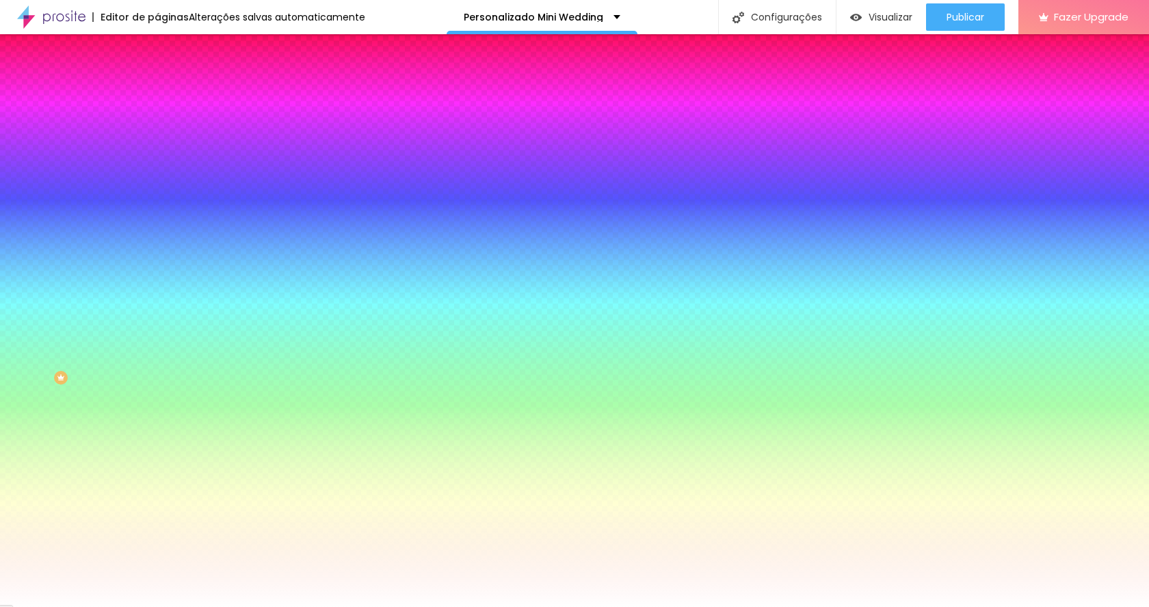
type input "21"
type input "26"
type input "30"
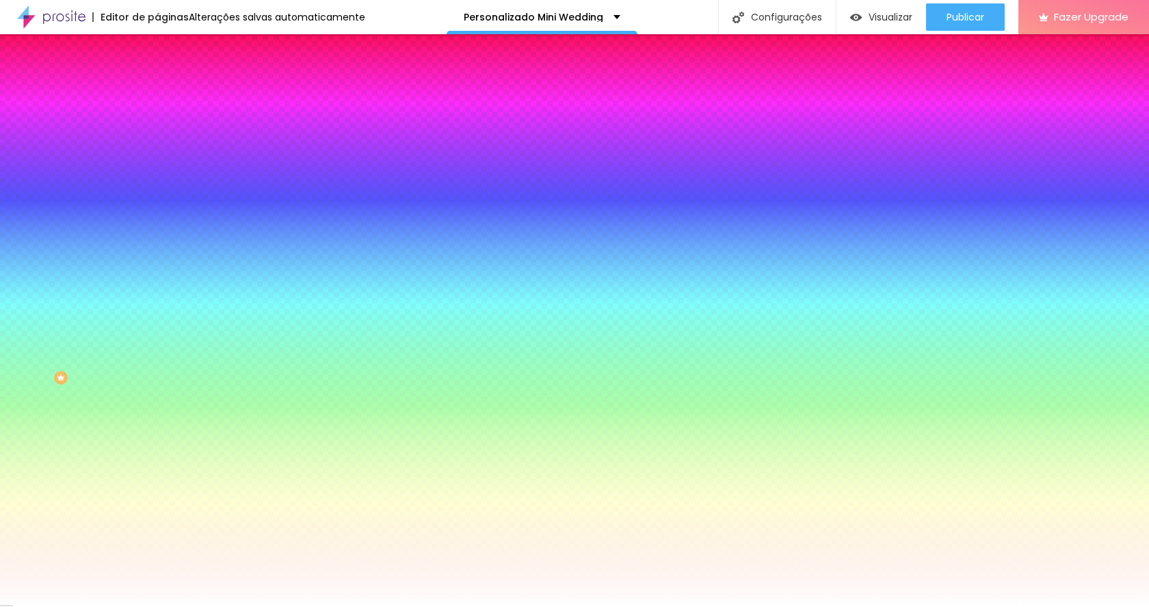
type input "30"
type input "33"
type input "39"
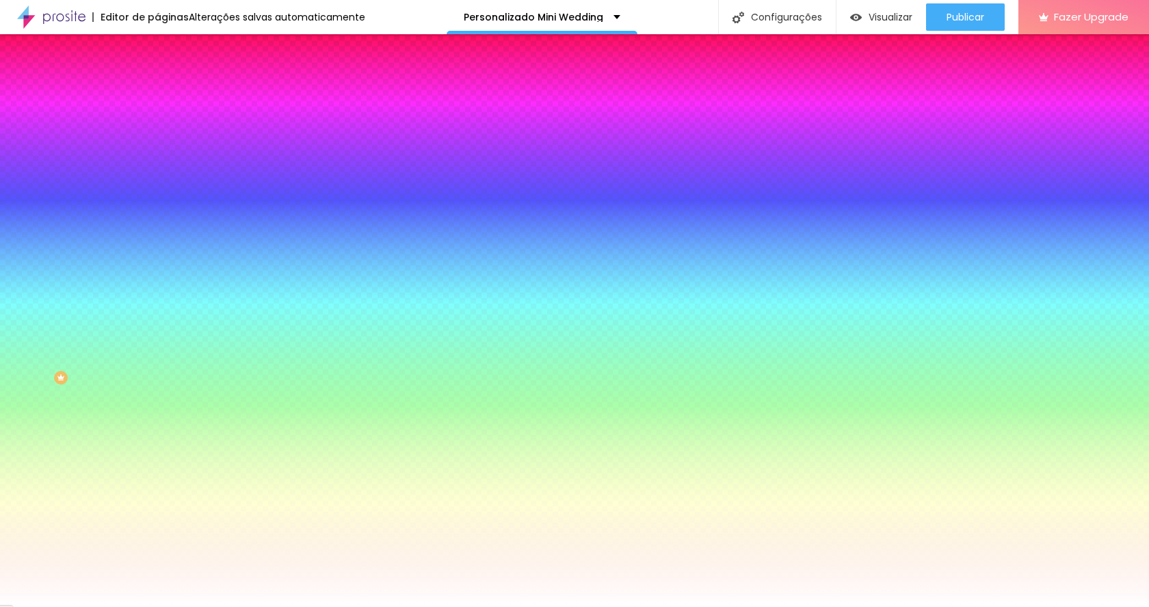
type input "46"
drag, startPoint x: 67, startPoint y: 181, endPoint x: 148, endPoint y: 177, distance: 80.9
click at [157, 177] on div "Cor Voltar ao padrão #FFFFFF Tamanho 100 % Peso 10" at bounding box center [235, 160] width 157 height 107
drag, startPoint x: 61, startPoint y: 228, endPoint x: 11, endPoint y: 227, distance: 49.9
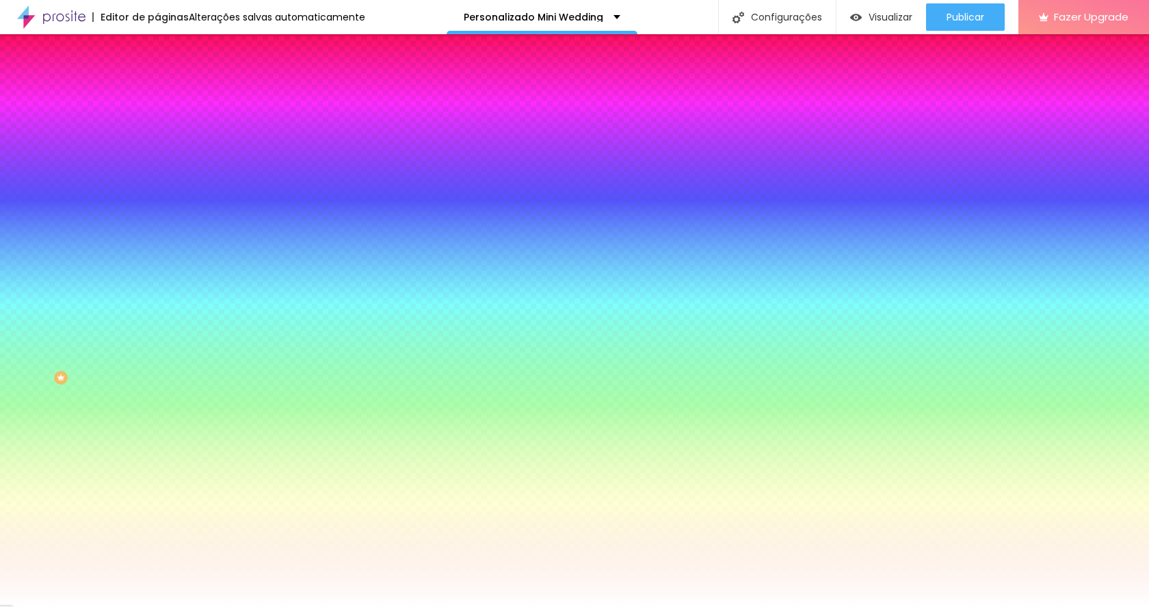
click at [157, 213] on input "range" at bounding box center [201, 207] width 88 height 11
click at [157, 93] on li "Avançado" at bounding box center [235, 100] width 157 height 14
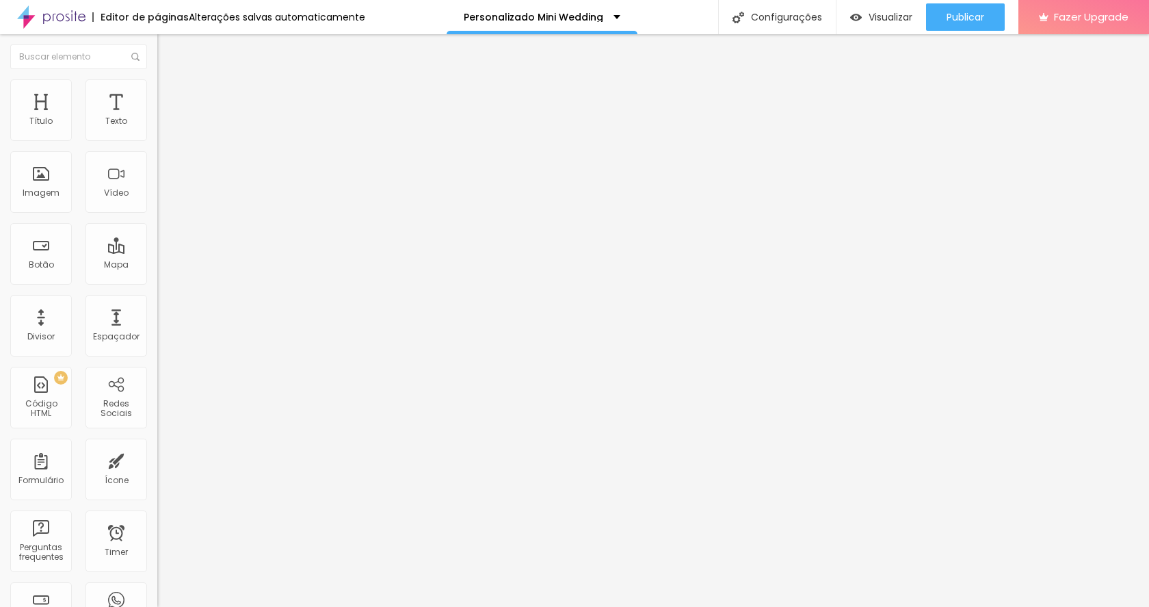
drag, startPoint x: 45, startPoint y: 135, endPoint x: 78, endPoint y: 138, distance: 33.0
click at [157, 265] on input "range" at bounding box center [201, 270] width 88 height 11
drag, startPoint x: 50, startPoint y: 169, endPoint x: 81, endPoint y: 168, distance: 31.5
click at [157, 459] on input "range" at bounding box center [201, 464] width 88 height 11
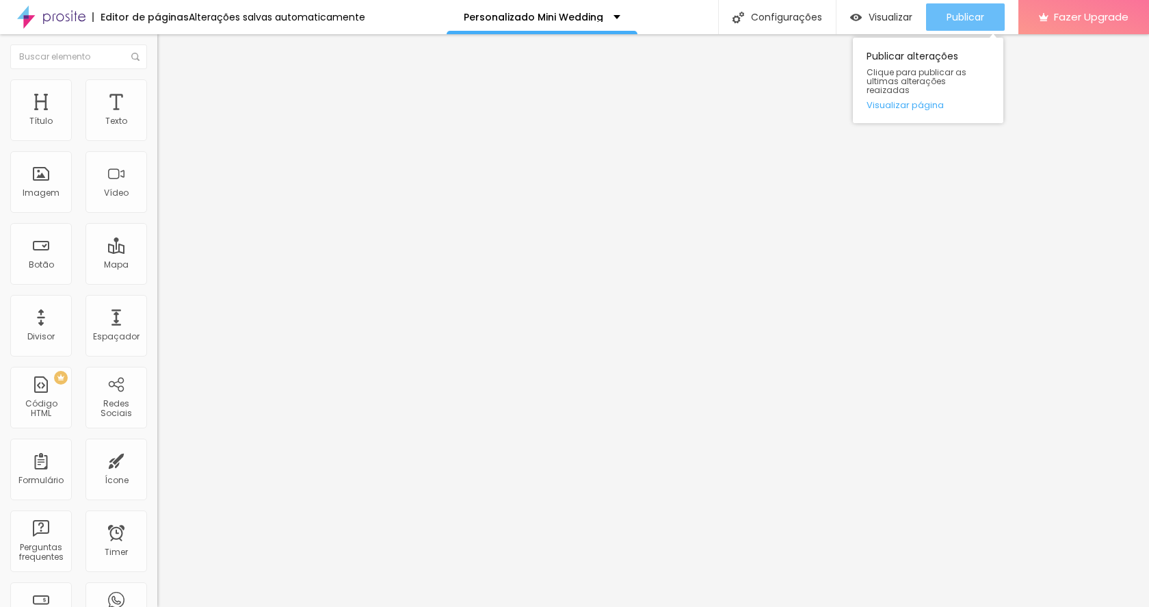
click at [967, 10] on div "Publicar" at bounding box center [966, 16] width 38 height 27
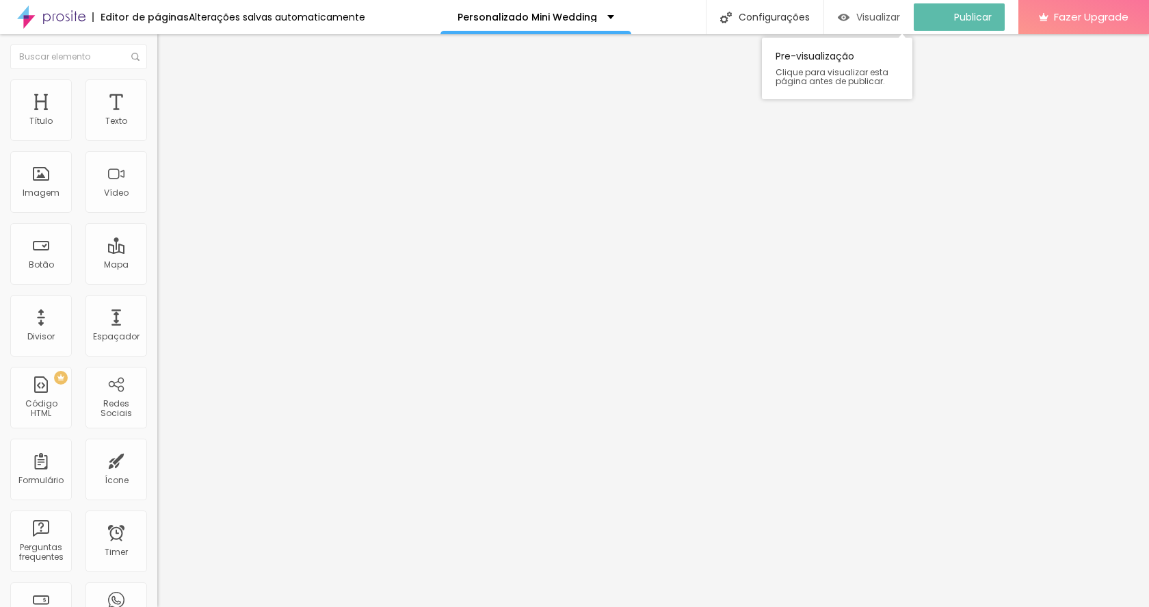
click at [874, 15] on span "Visualizar" at bounding box center [879, 17] width 44 height 11
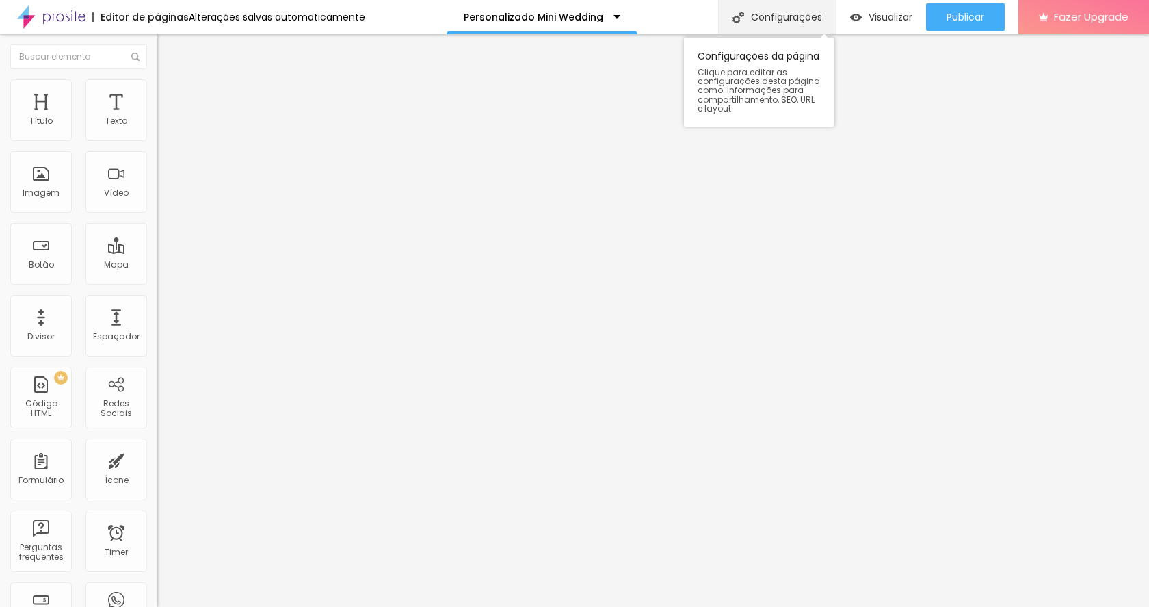
click at [764, 18] on div "Configurações" at bounding box center [777, 17] width 118 height 34
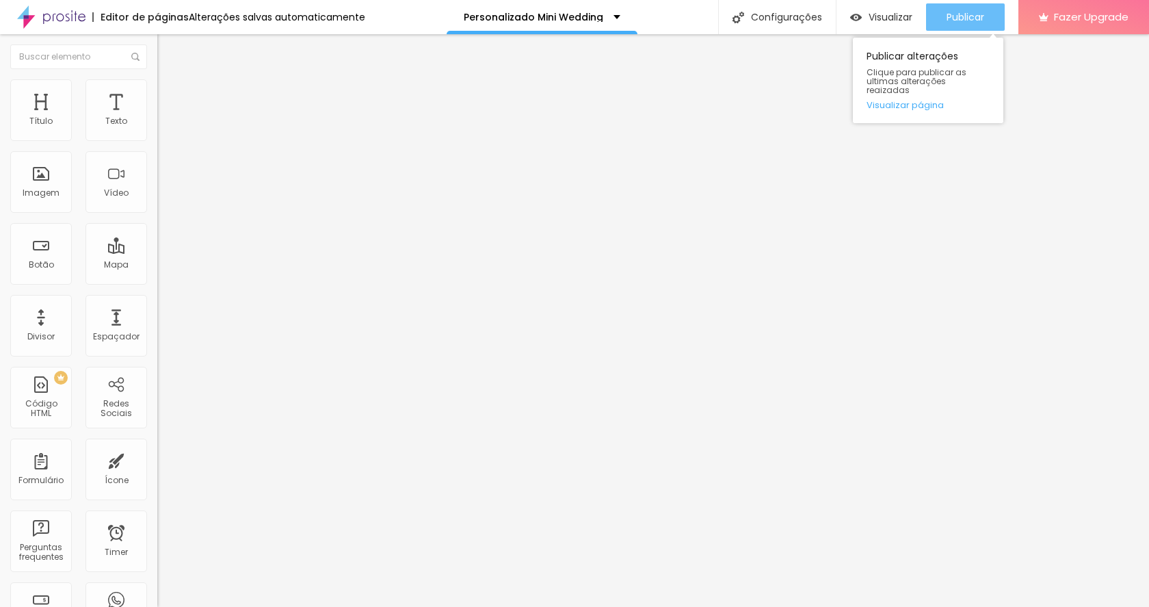
click at [960, 14] on span "Publicar" at bounding box center [966, 17] width 38 height 11
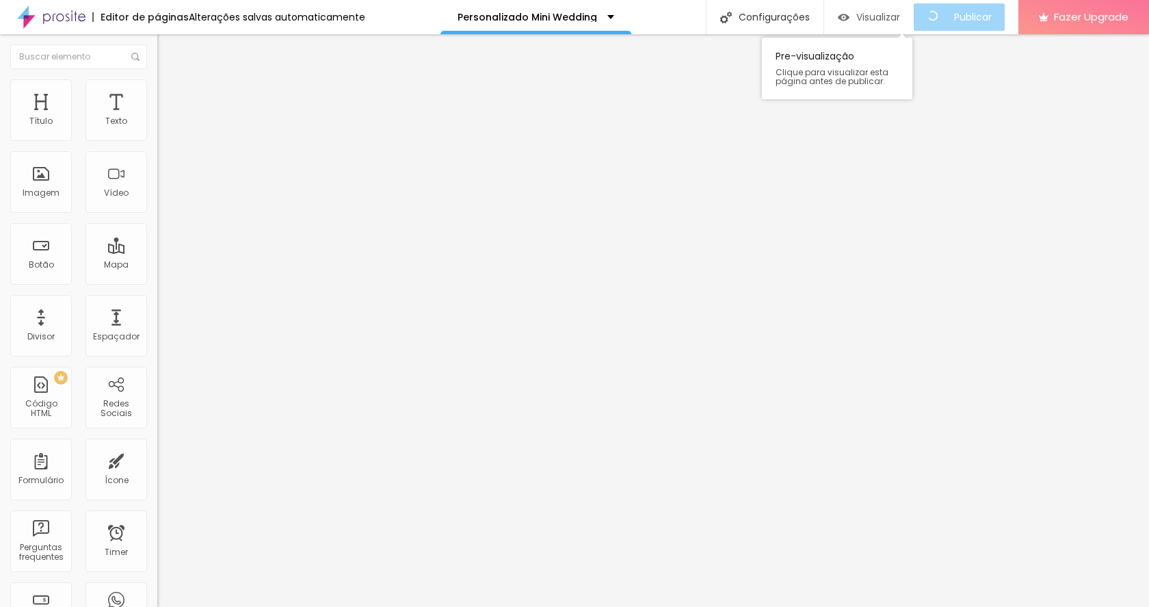
click at [897, 16] on span "Visualizar" at bounding box center [879, 17] width 44 height 11
